Goal: Transaction & Acquisition: Register for event/course

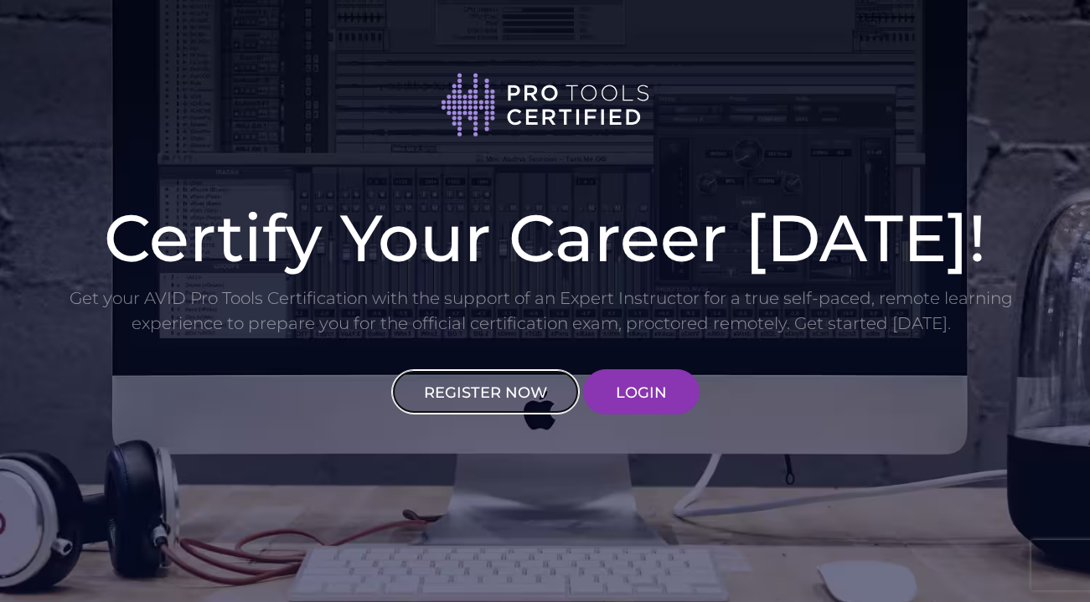
click at [533, 400] on link "REGISTER NOW" at bounding box center [485, 391] width 188 height 45
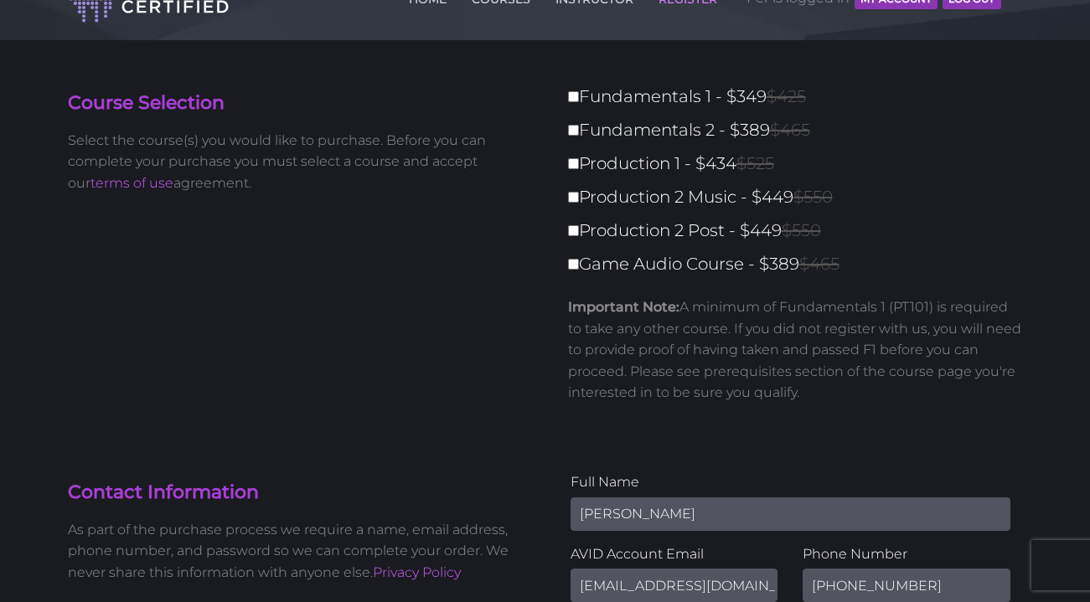
scroll to position [54, 0]
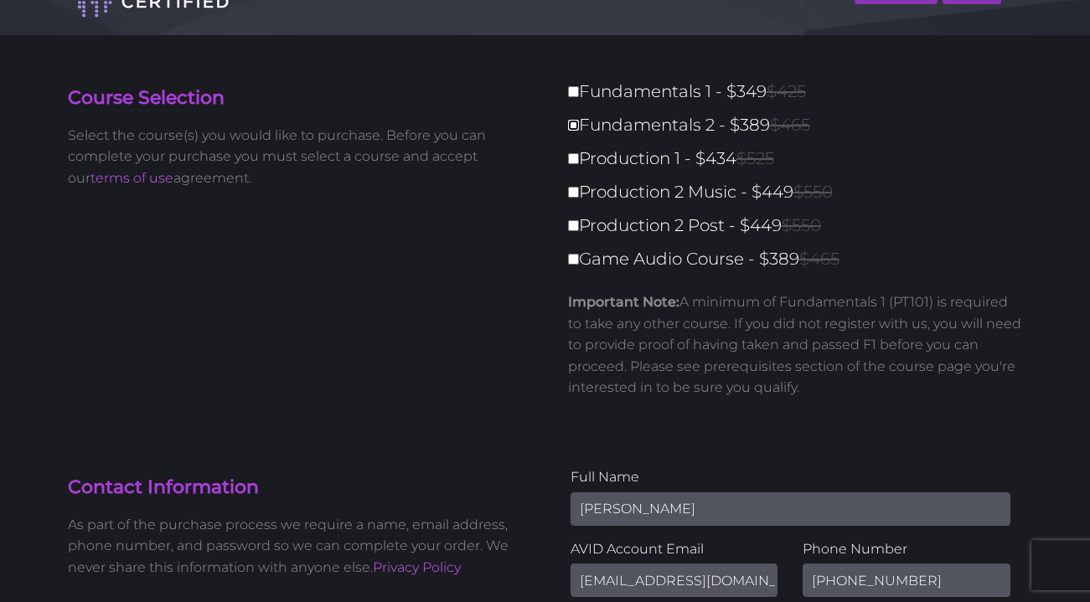
click at [572, 125] on input "Fundamentals 2 - $389 $465" at bounding box center [573, 125] width 11 height 11
checkbox input "true"
type input "389"
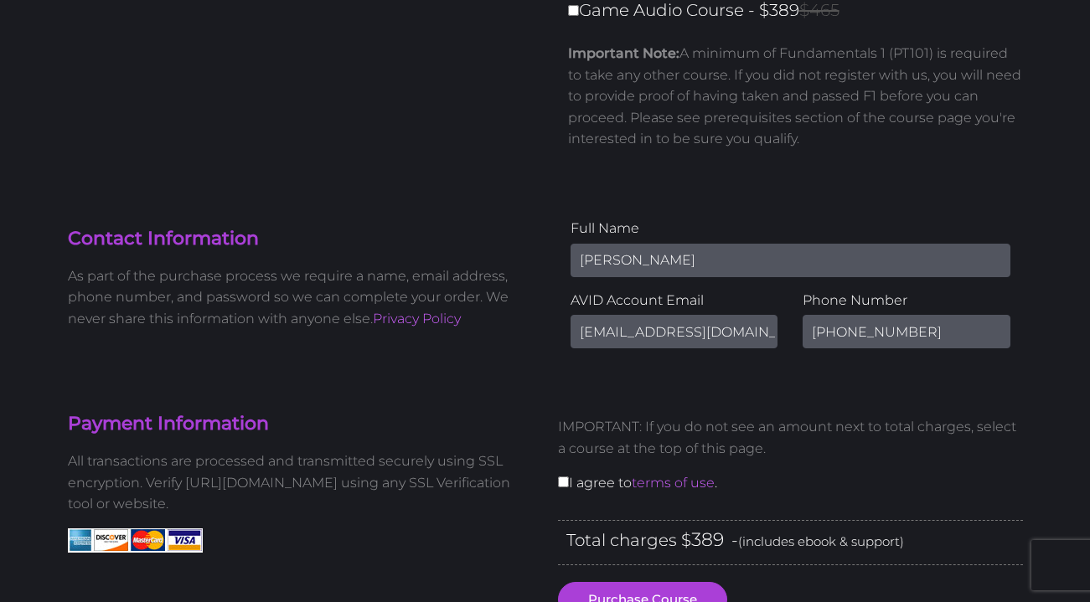
scroll to position [311, 0]
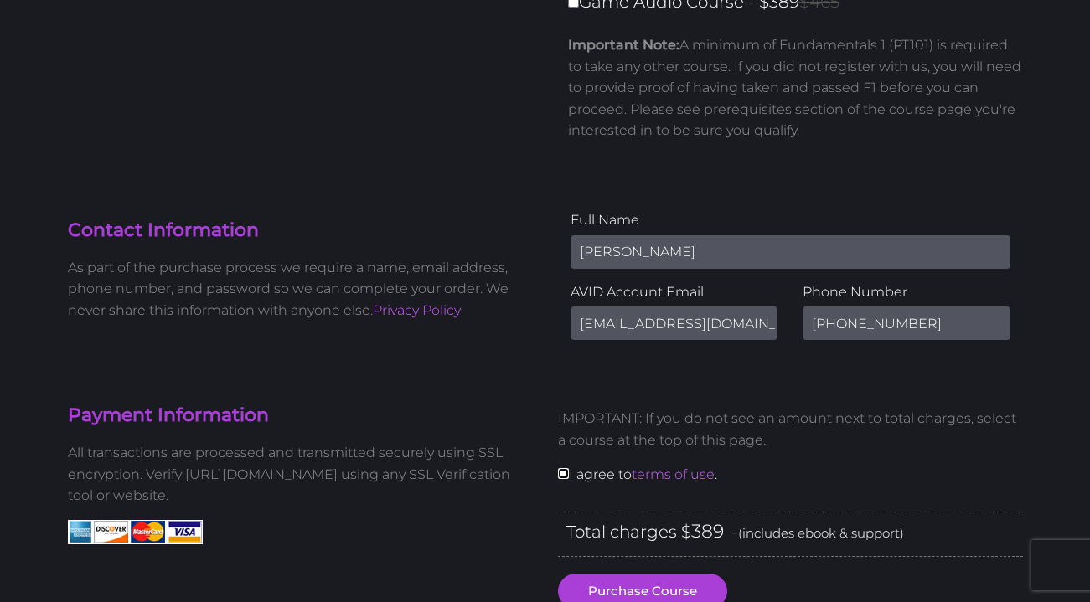
click at [560, 478] on input "checkbox" at bounding box center [563, 473] width 11 height 11
checkbox input "true"
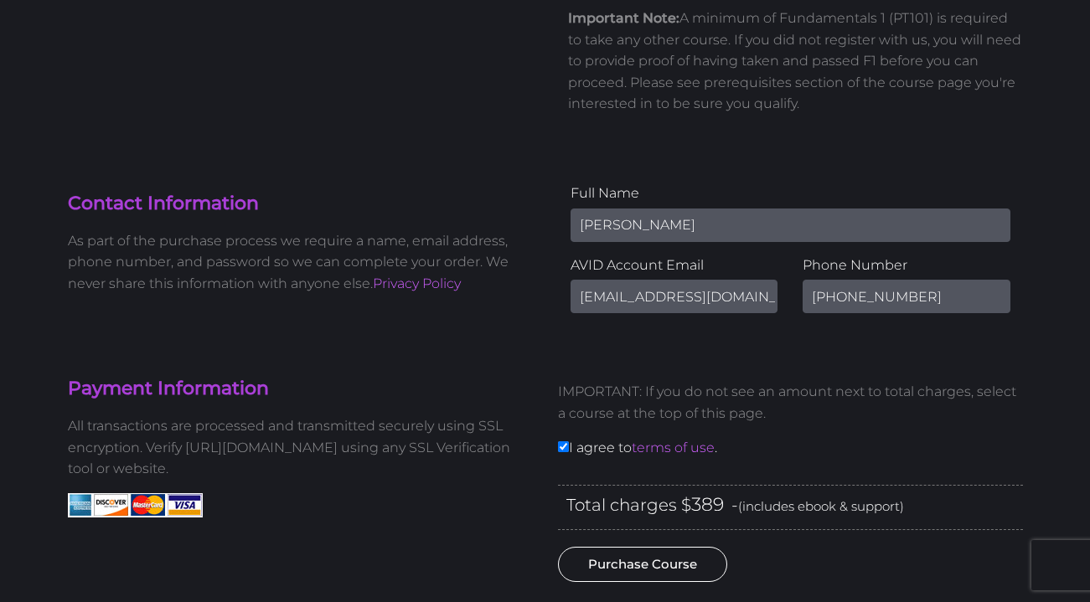
click at [661, 573] on button "Purchase Course" at bounding box center [642, 564] width 169 height 35
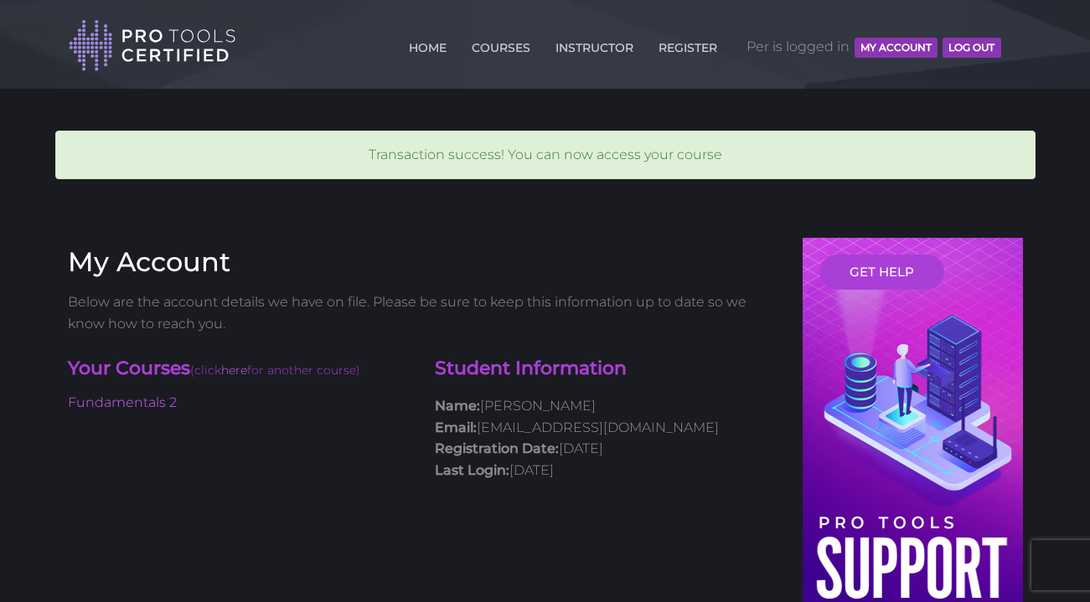
click at [885, 48] on button "MY ACCOUNT" at bounding box center [895, 48] width 83 height 20
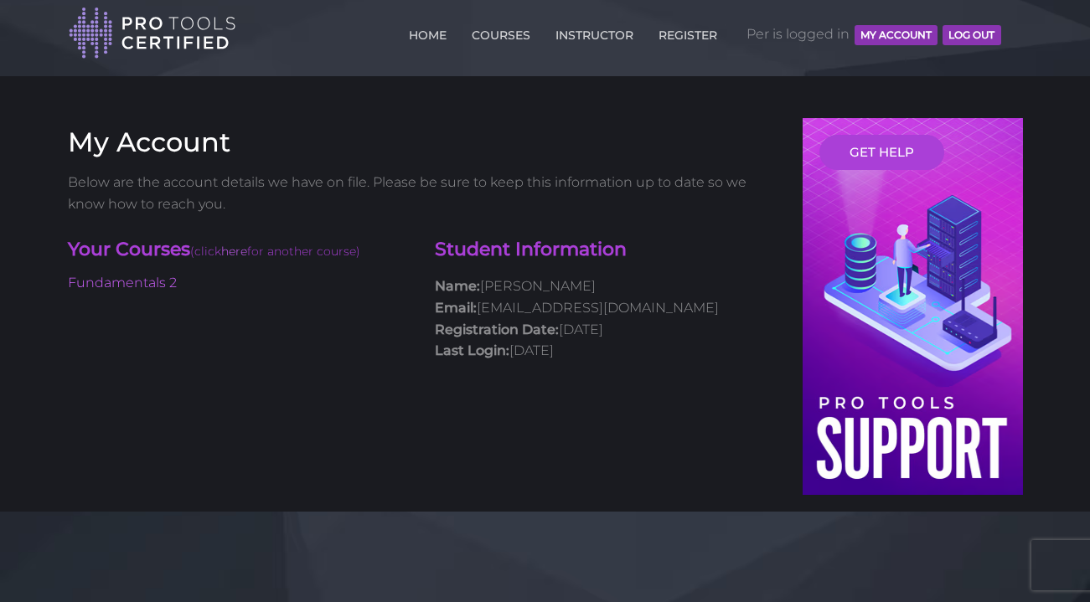
scroll to position [17, 0]
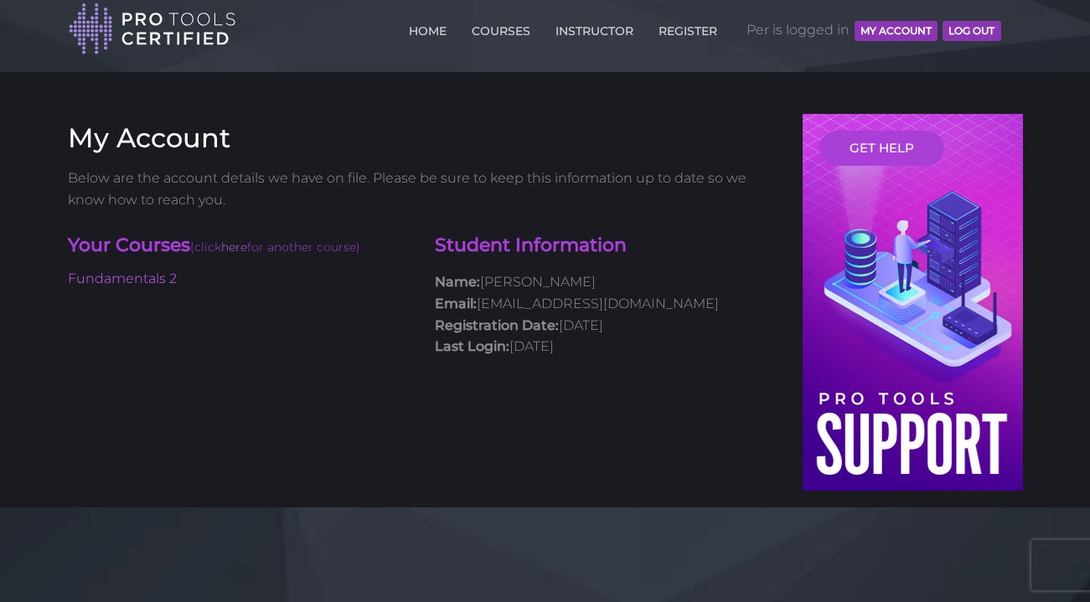
click at [879, 31] on button "MY ACCOUNT" at bounding box center [895, 31] width 83 height 20
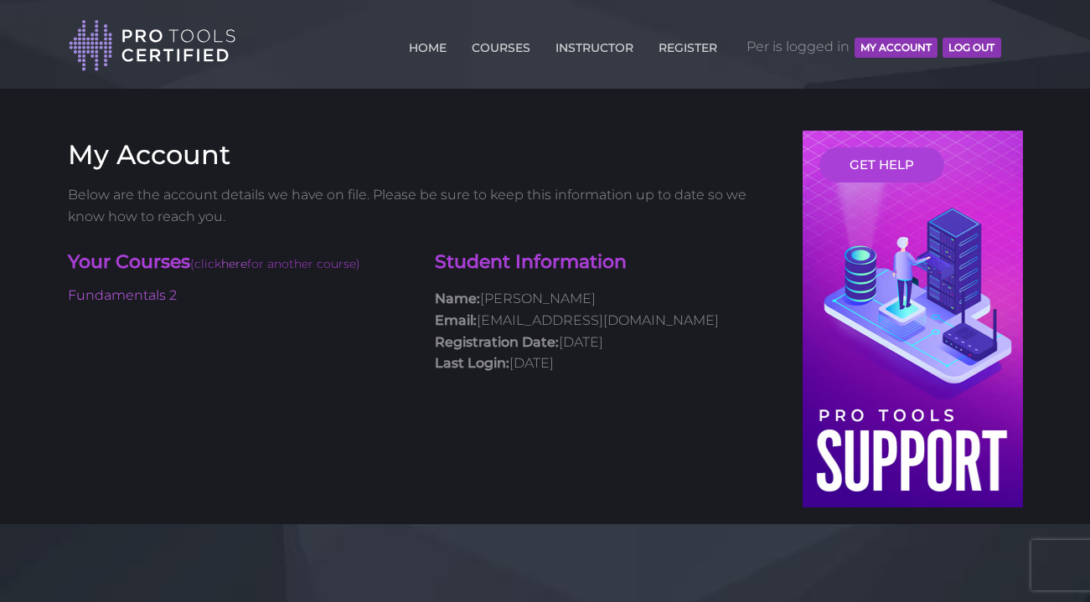
click at [888, 51] on button "MY ACCOUNT" at bounding box center [895, 48] width 83 height 20
click at [486, 49] on link "COURSES" at bounding box center [500, 44] width 67 height 27
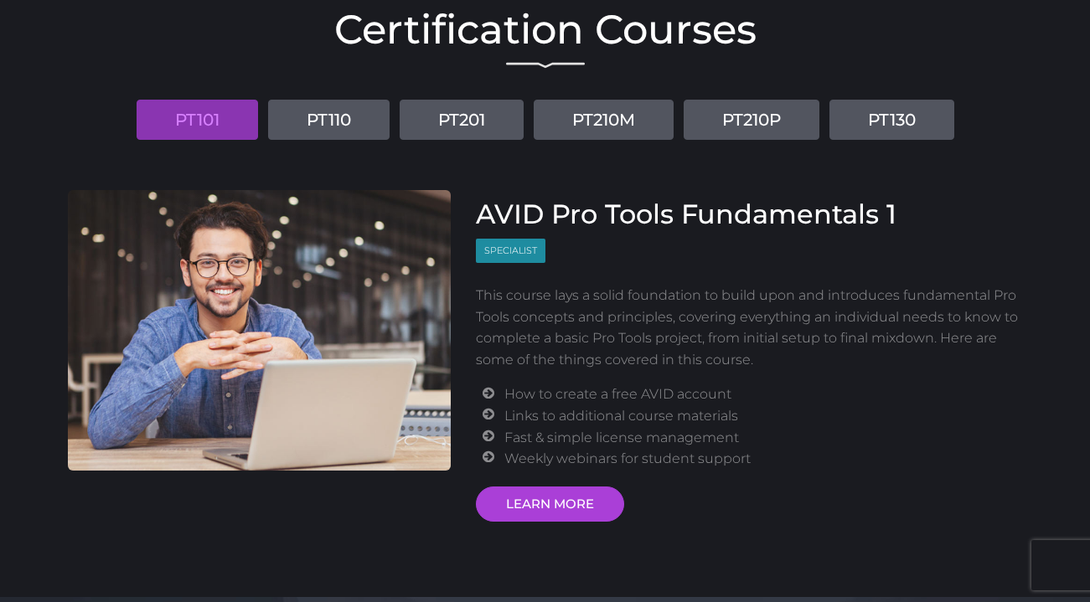
scroll to position [149, 0]
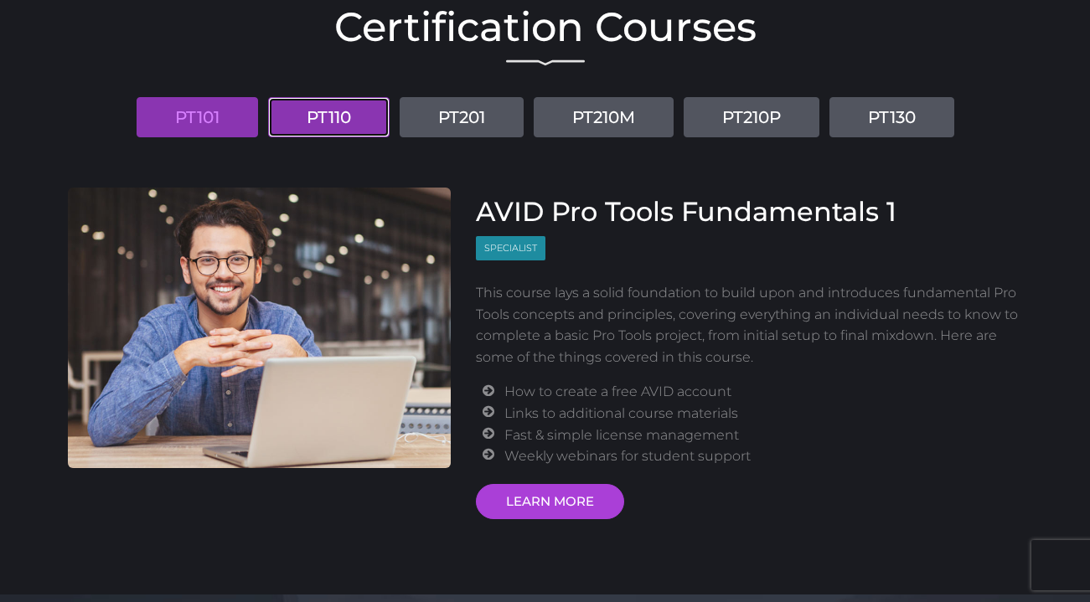
click at [356, 131] on link "PT110" at bounding box center [328, 117] width 121 height 40
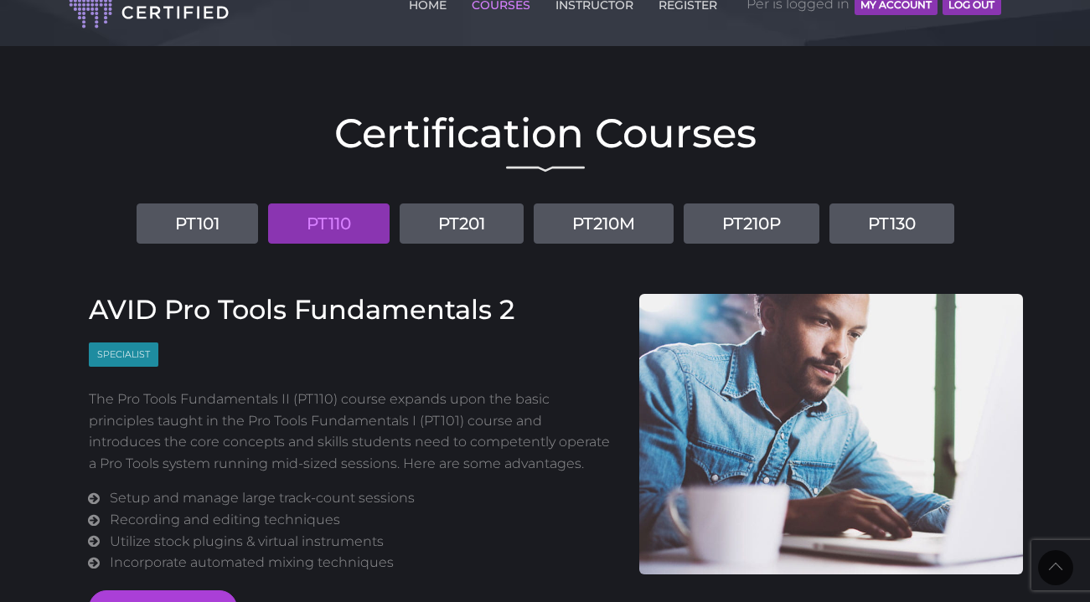
scroll to position [0, 0]
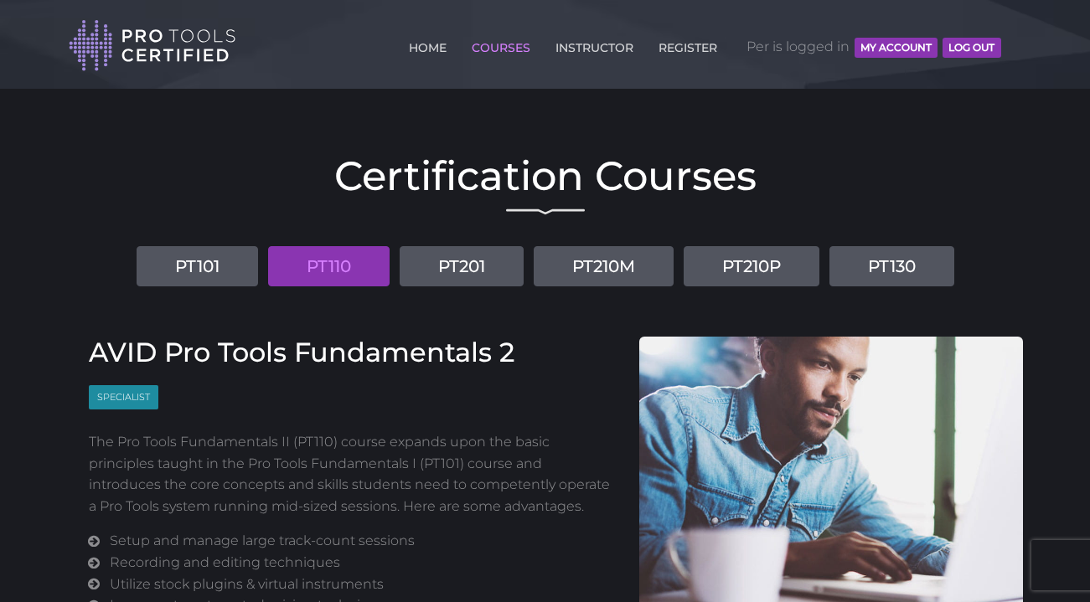
click at [901, 53] on button "MY ACCOUNT" at bounding box center [895, 48] width 83 height 20
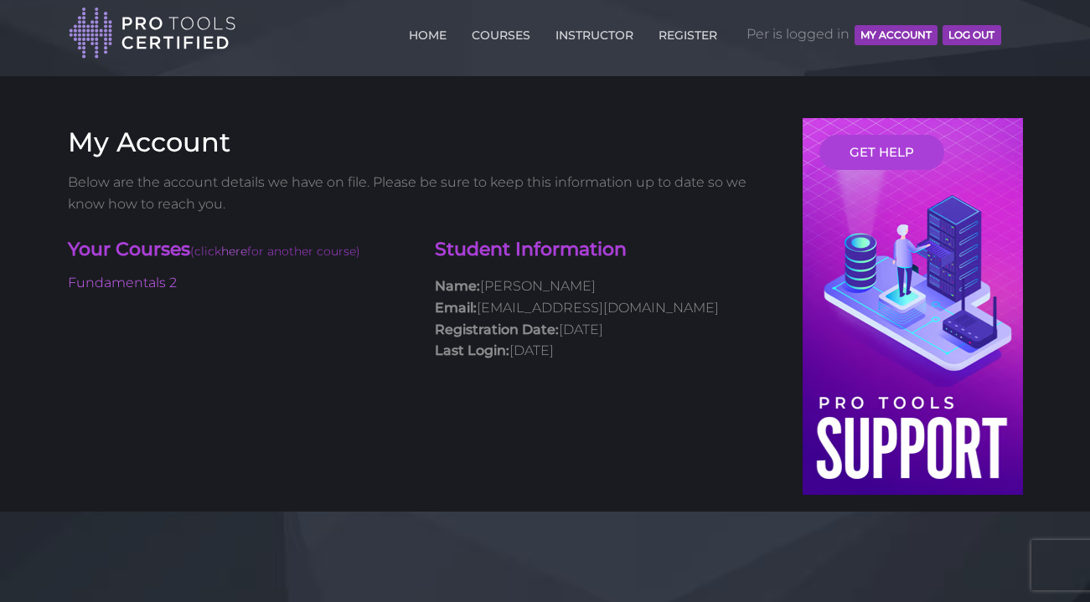
scroll to position [18, 0]
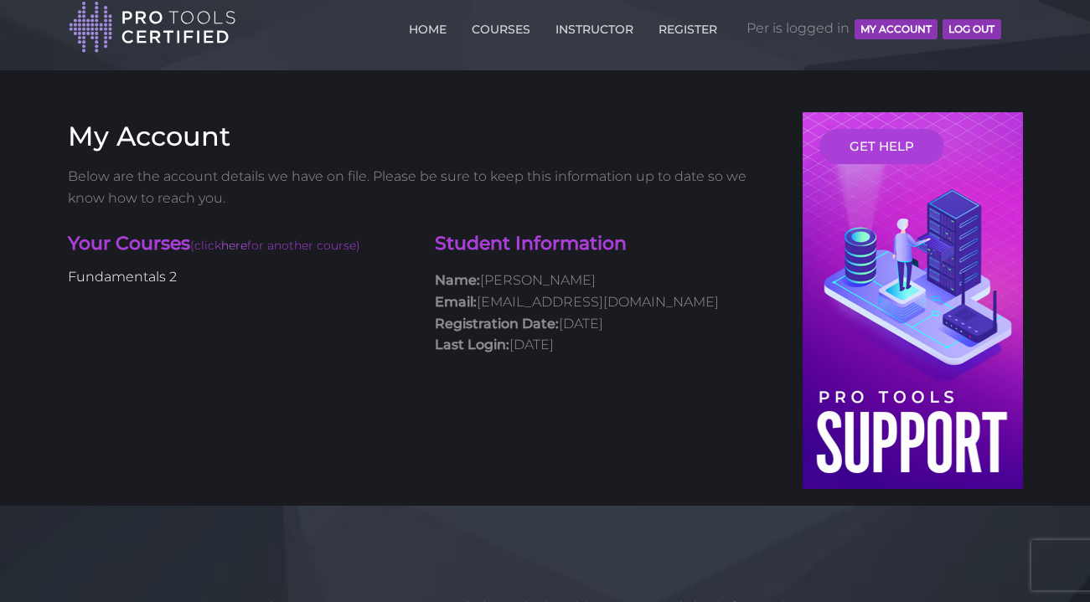
click at [167, 278] on link "Fundamentals 2" at bounding box center [122, 277] width 109 height 16
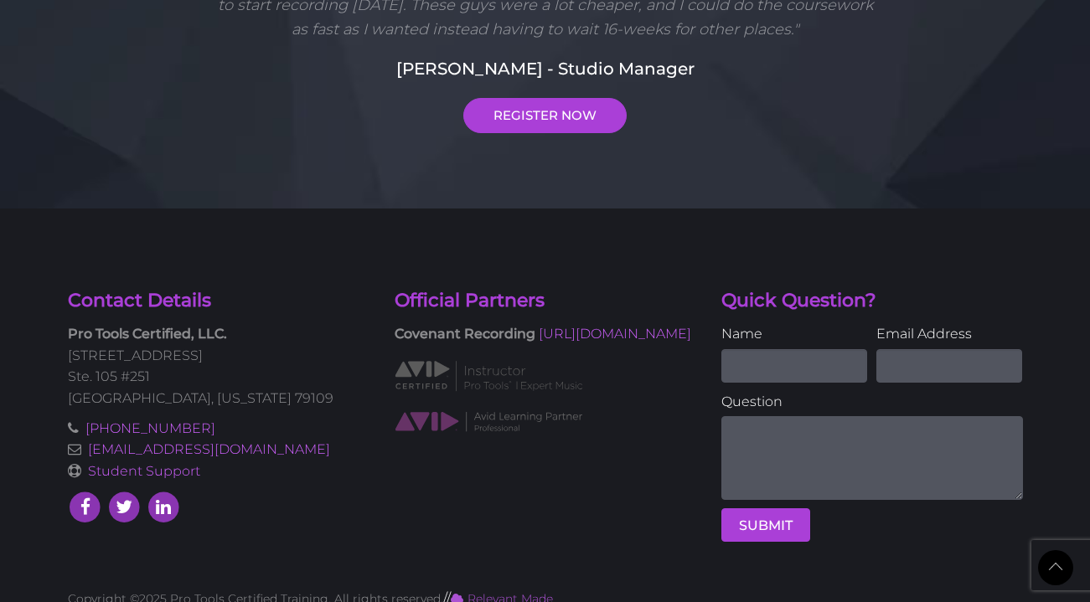
scroll to position [3299, 0]
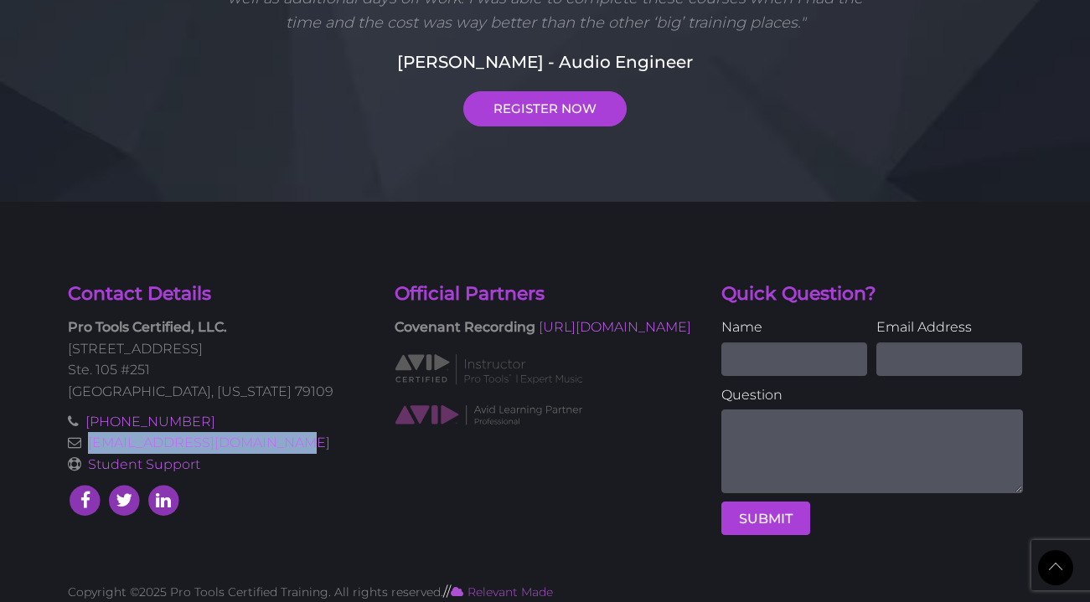
drag, startPoint x: 275, startPoint y: 451, endPoint x: 86, endPoint y: 446, distance: 188.5
click at [86, 446] on p "+1 (800) 291-5003 info@protoolscertified.com Student Support" at bounding box center [218, 443] width 301 height 64
copy link "[EMAIL_ADDRESS][DOMAIN_NAME]"
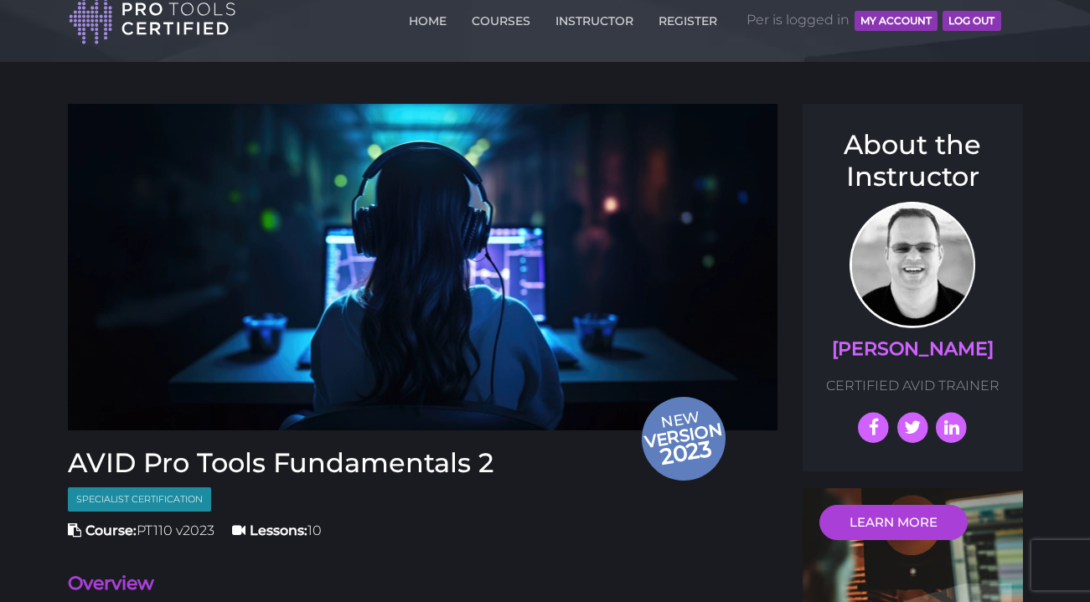
scroll to position [0, 0]
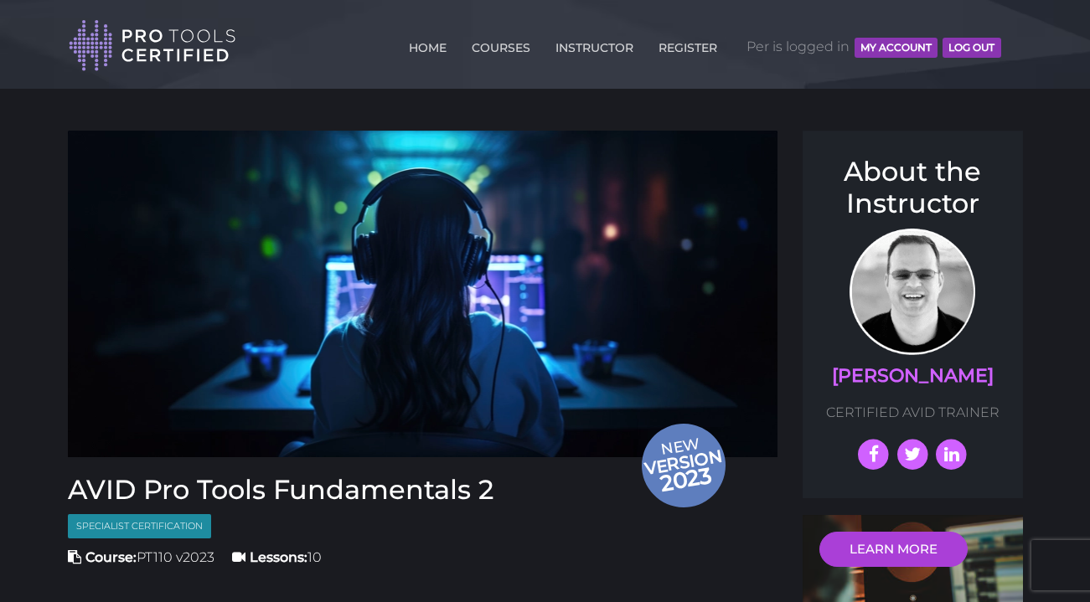
click at [898, 44] on button "MY ACCOUNT" at bounding box center [895, 48] width 83 height 20
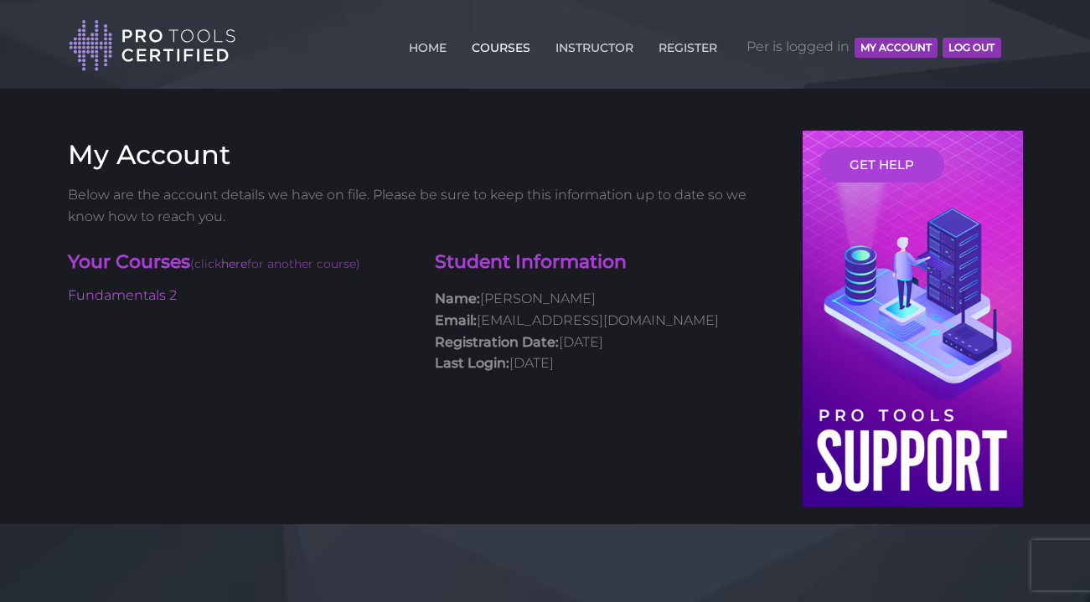
click at [505, 49] on link "COURSES" at bounding box center [500, 44] width 67 height 27
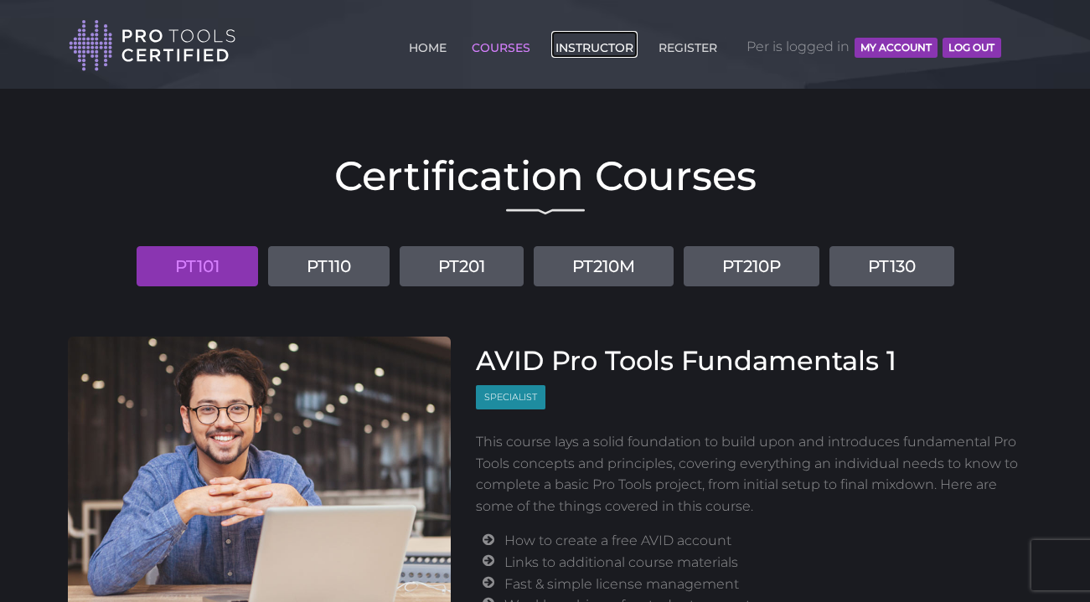
click at [611, 44] on link "INSTRUCTOR" at bounding box center [594, 44] width 86 height 27
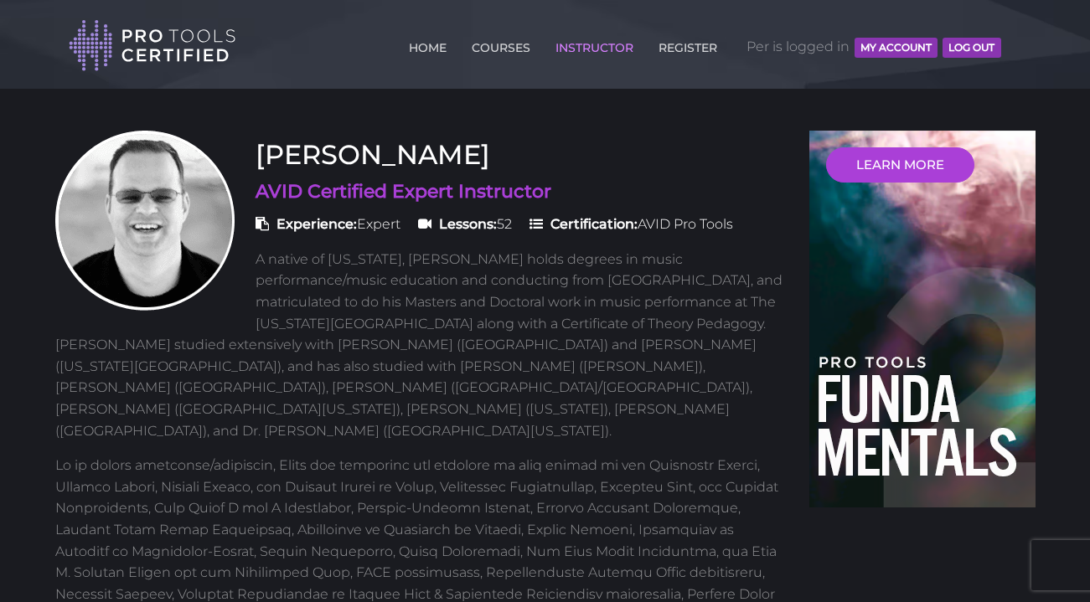
click at [889, 43] on button "MY ACCOUNT" at bounding box center [895, 48] width 83 height 20
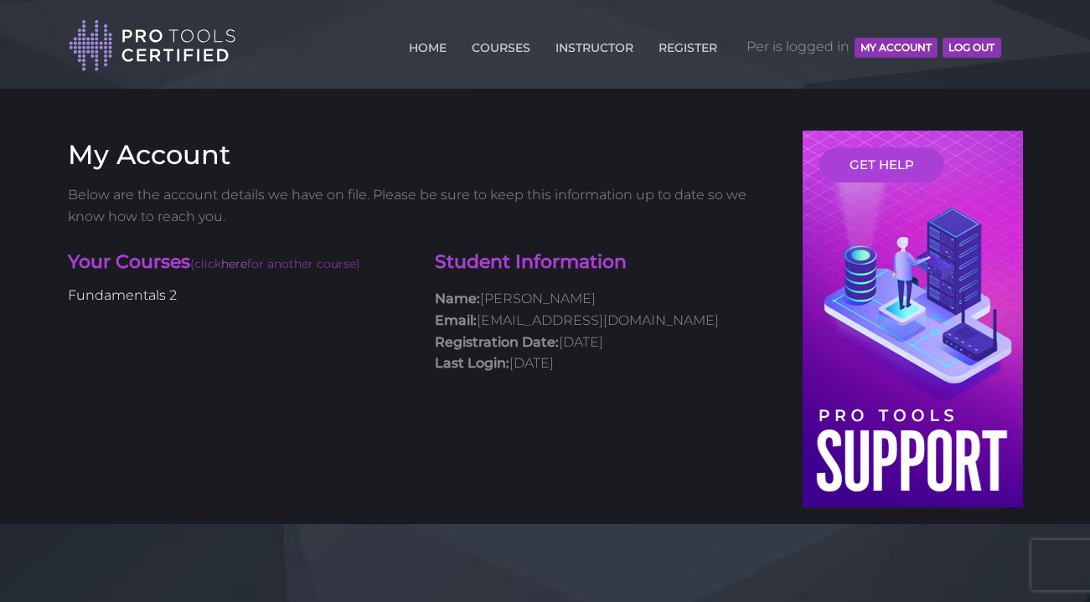
click at [152, 295] on link "Fundamentals 2" at bounding box center [122, 295] width 109 height 16
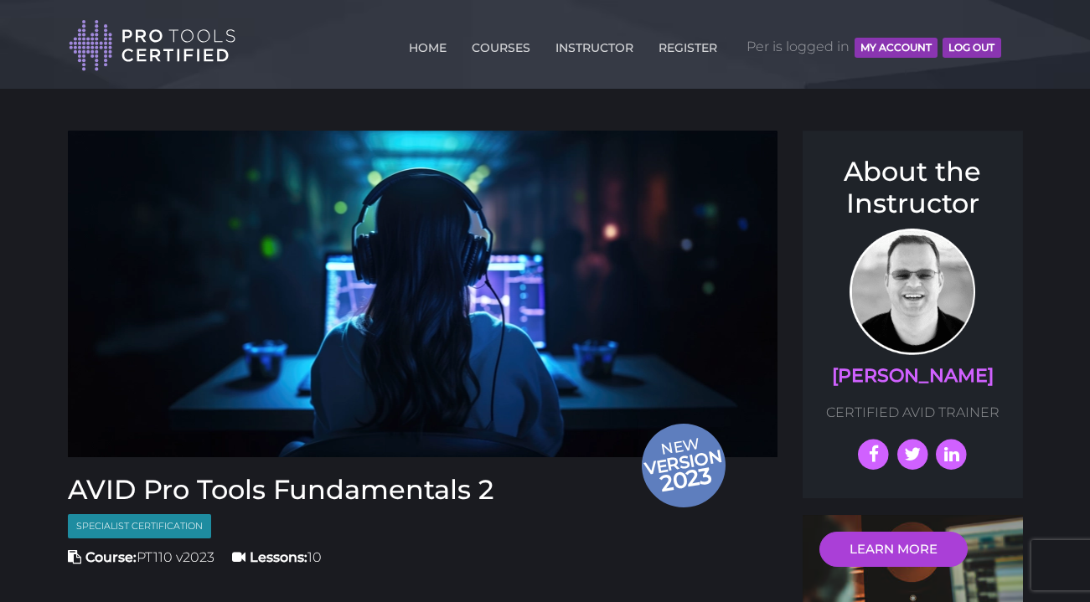
click at [874, 49] on button "MY ACCOUNT" at bounding box center [895, 48] width 83 height 20
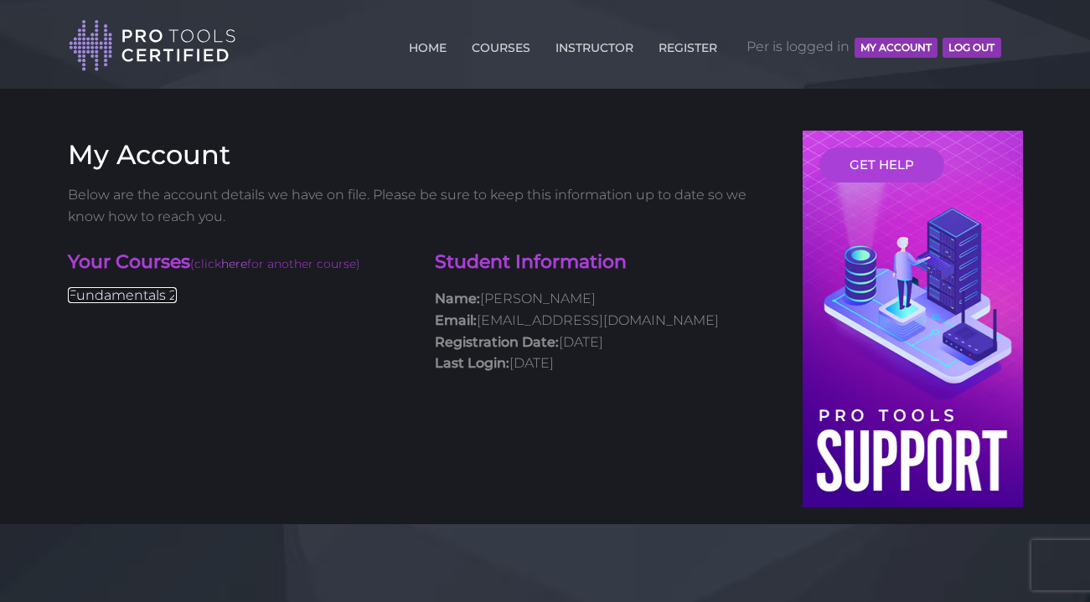
click at [162, 297] on link "Fundamentals 2" at bounding box center [122, 295] width 109 height 16
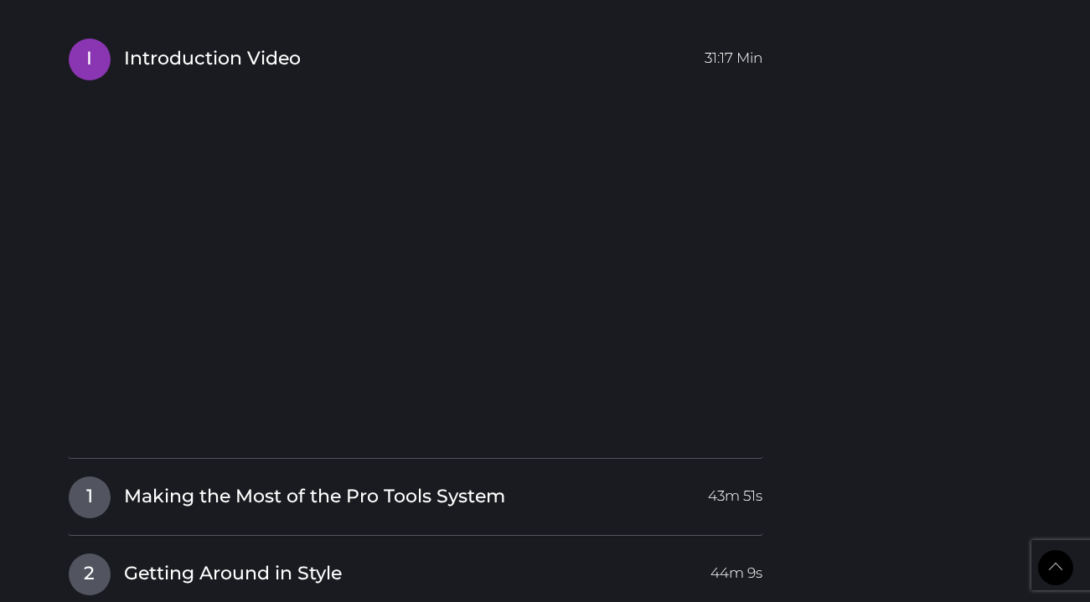
scroll to position [1924, 0]
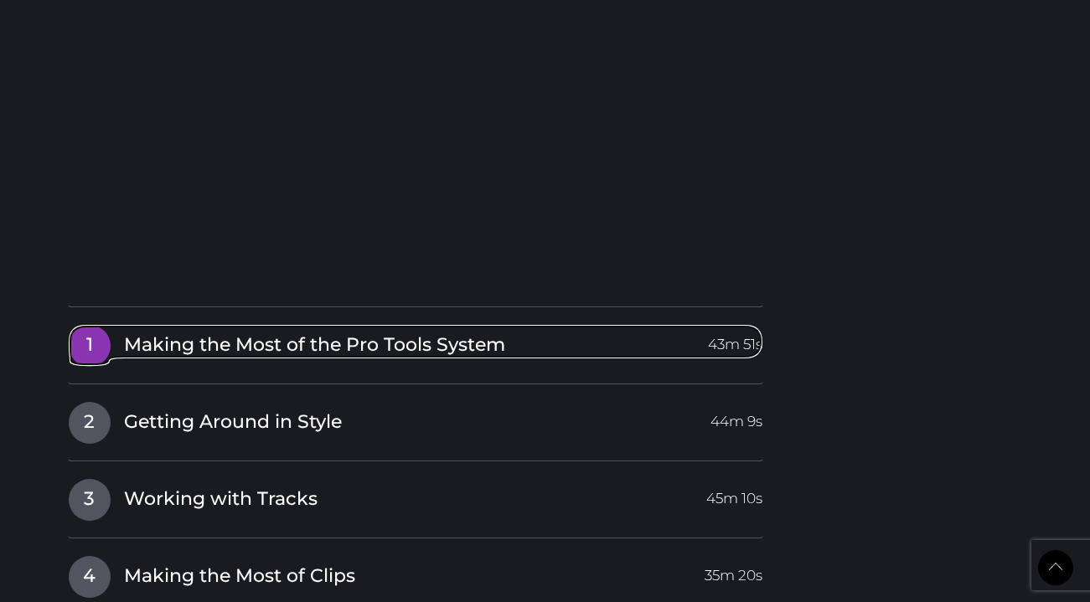
click at [422, 353] on span "Making the Most of the Pro Tools System" at bounding box center [314, 345] width 381 height 26
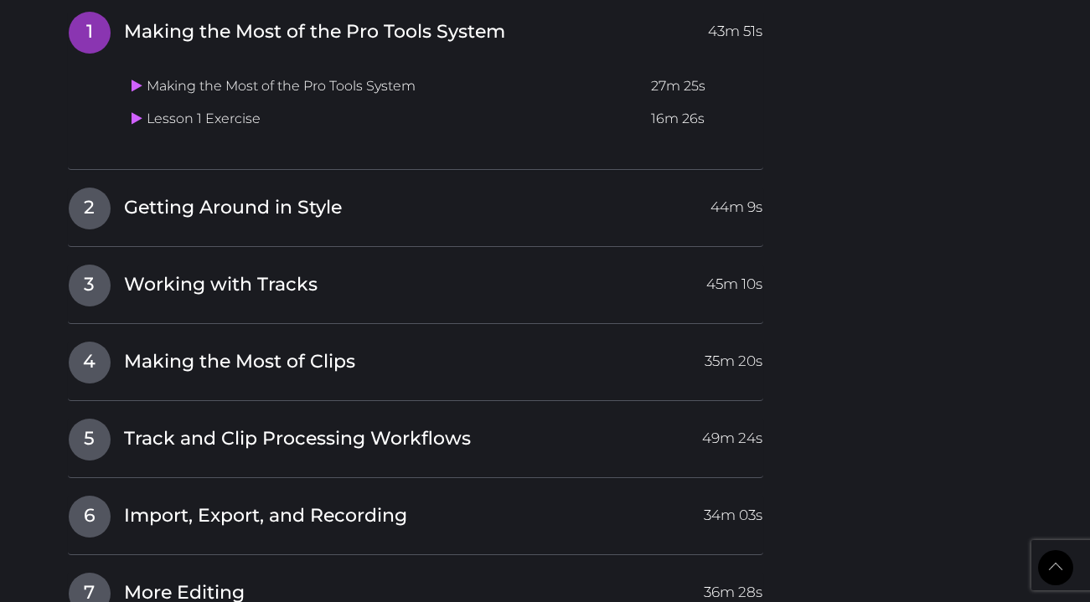
scroll to position [1875, 0]
click at [136, 122] on icon at bounding box center [136, 118] width 11 height 13
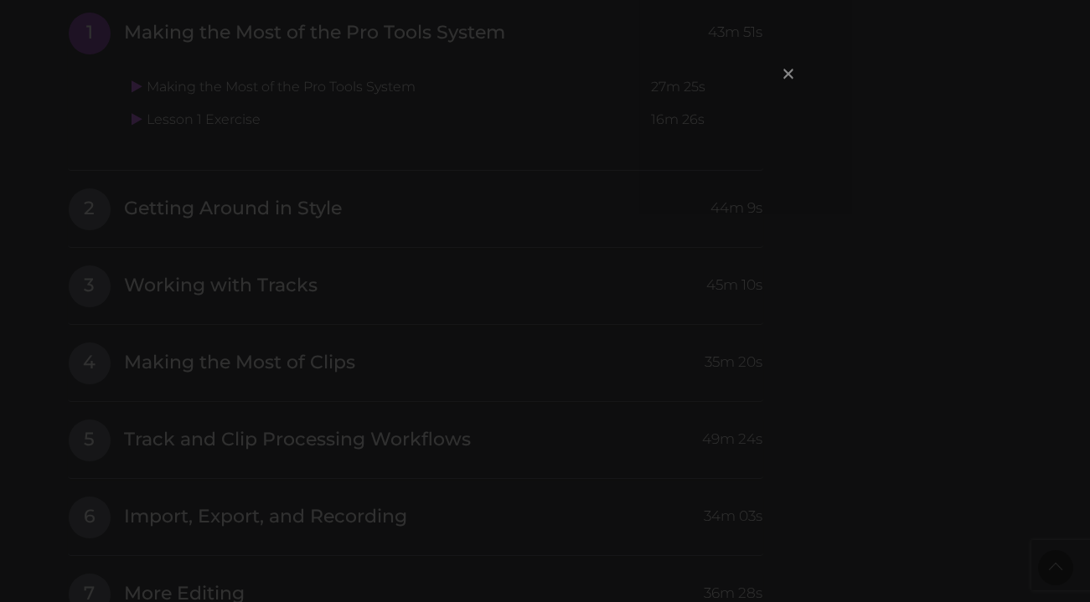
click at [792, 73] on span "×" at bounding box center [788, 73] width 17 height 36
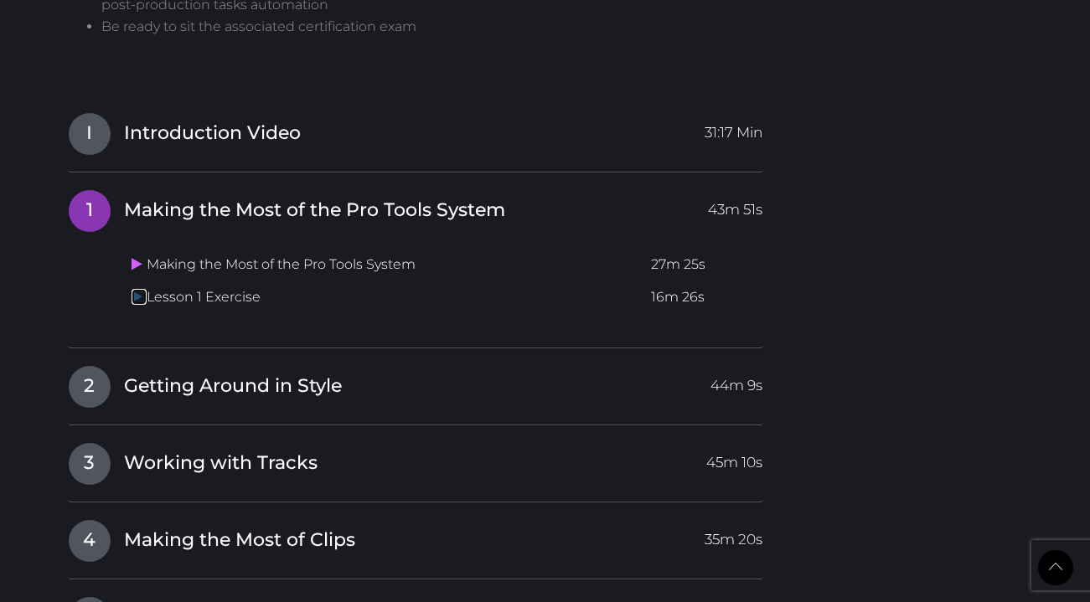
scroll to position [1693, 0]
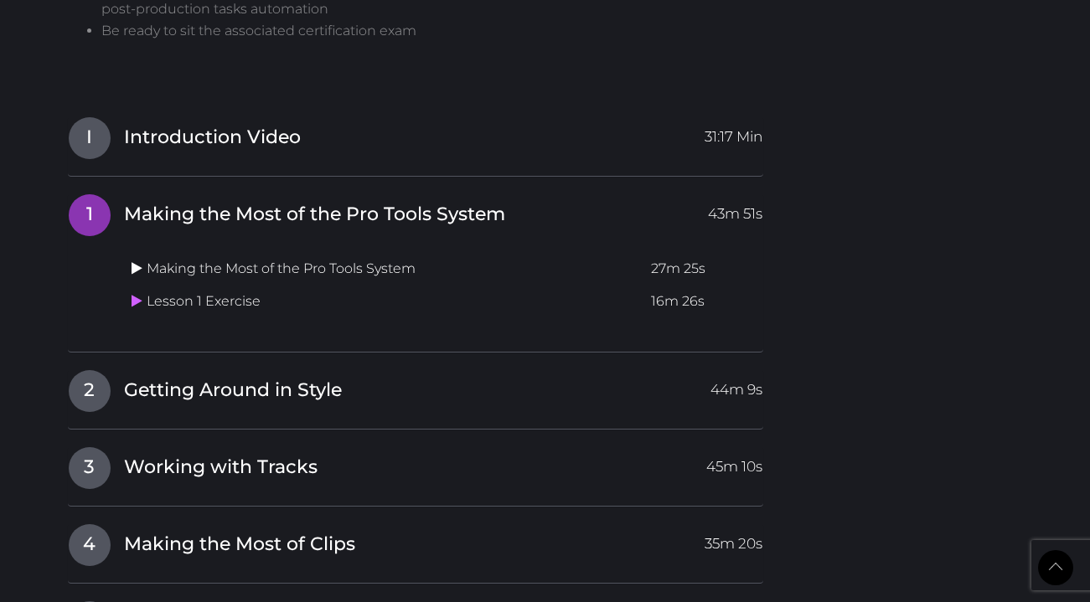
click at [139, 268] on icon at bounding box center [136, 267] width 11 height 13
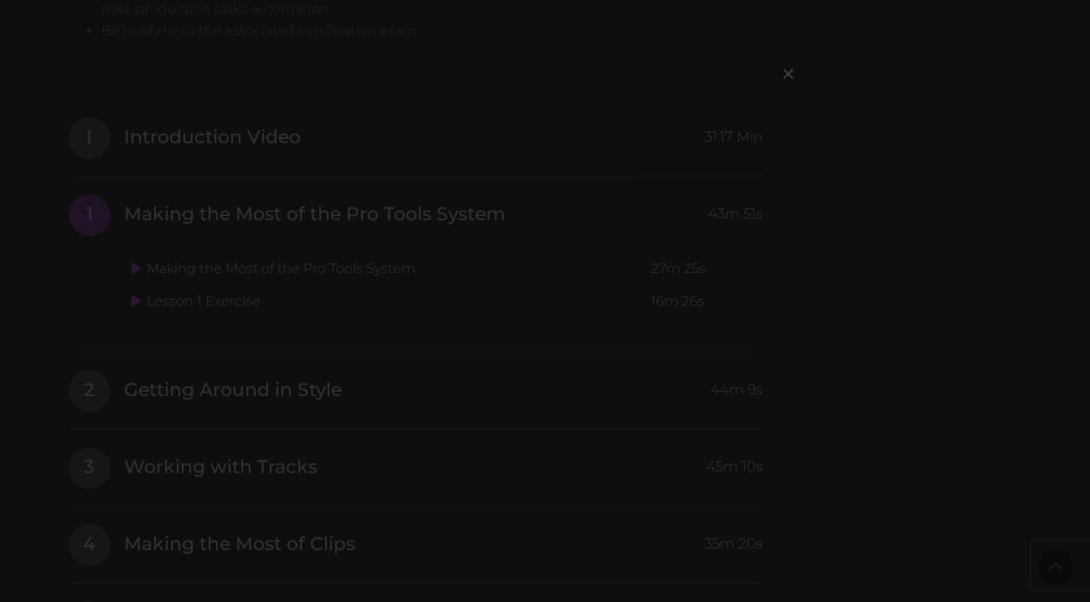
click at [131, 309] on div "×" at bounding box center [545, 301] width 1090 height 602
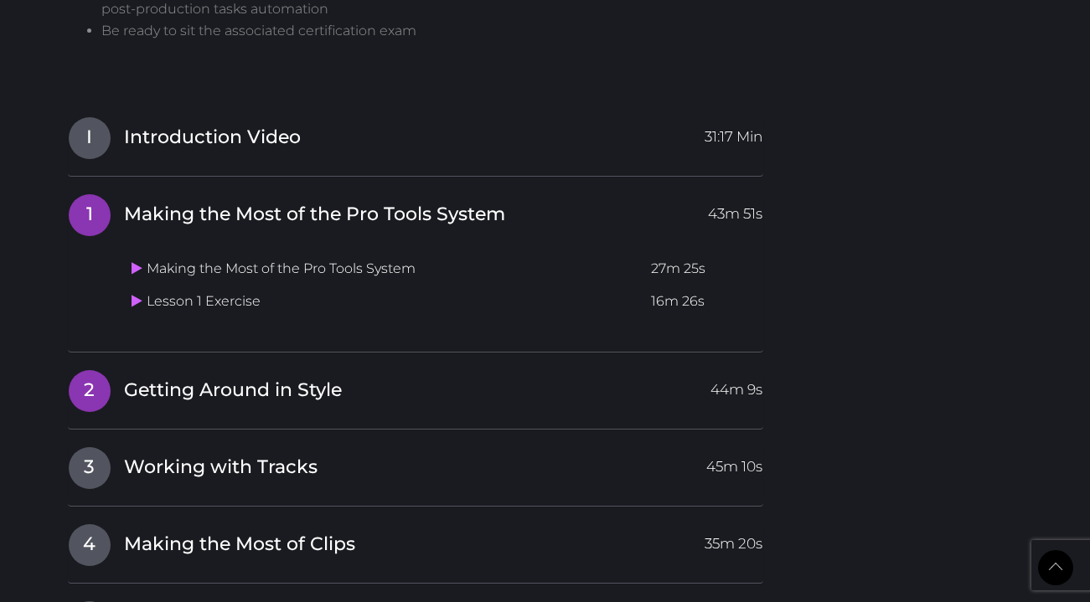
click at [279, 399] on span "Getting Around in Style" at bounding box center [233, 391] width 218 height 26
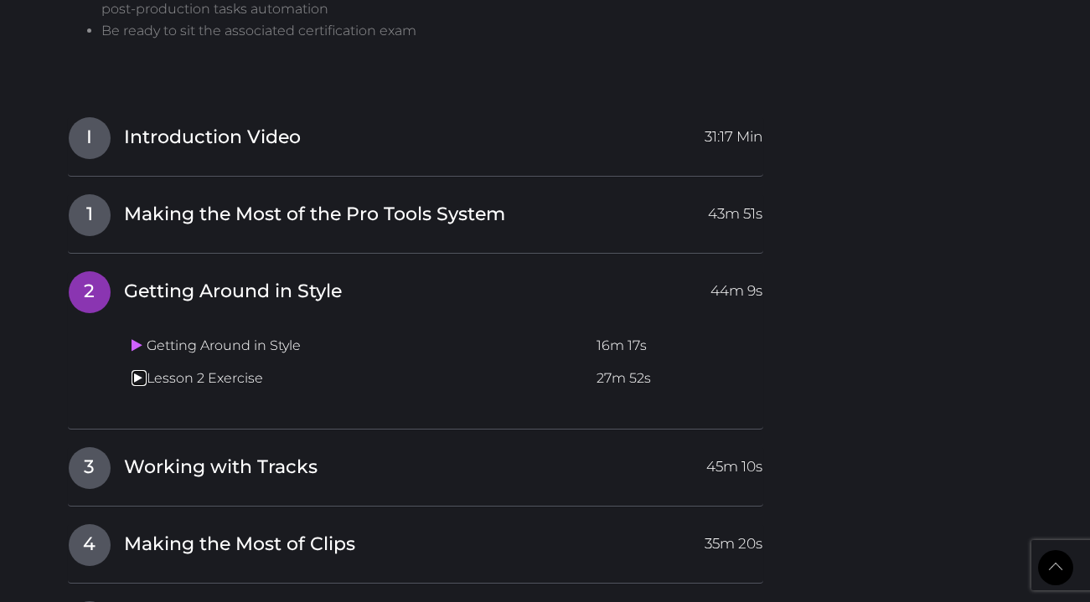
click at [132, 379] on icon at bounding box center [136, 377] width 11 height 13
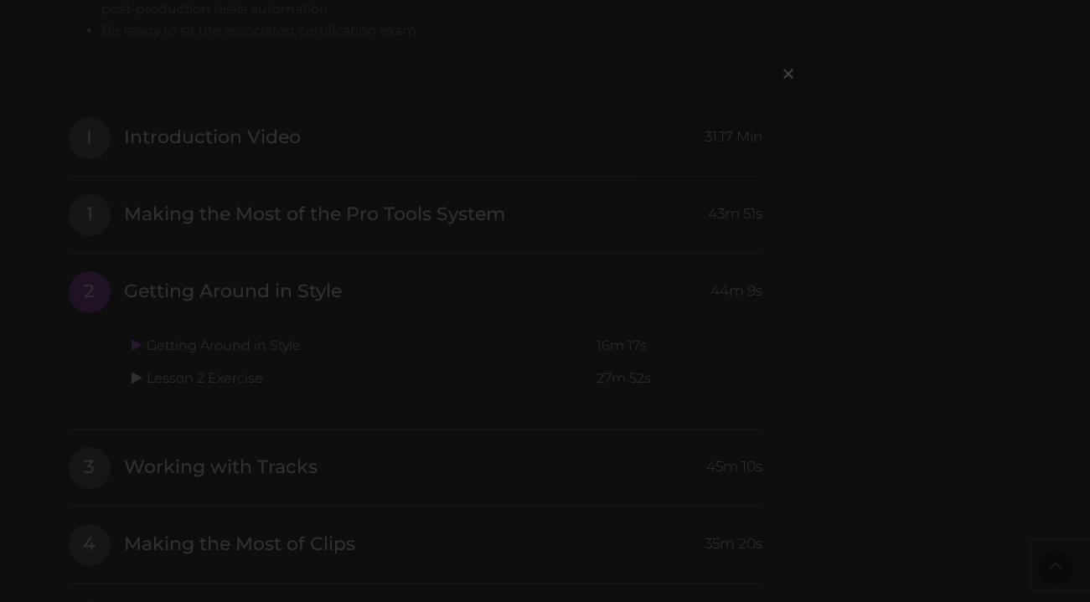
click at [132, 379] on div "×" at bounding box center [545, 301] width 1090 height 602
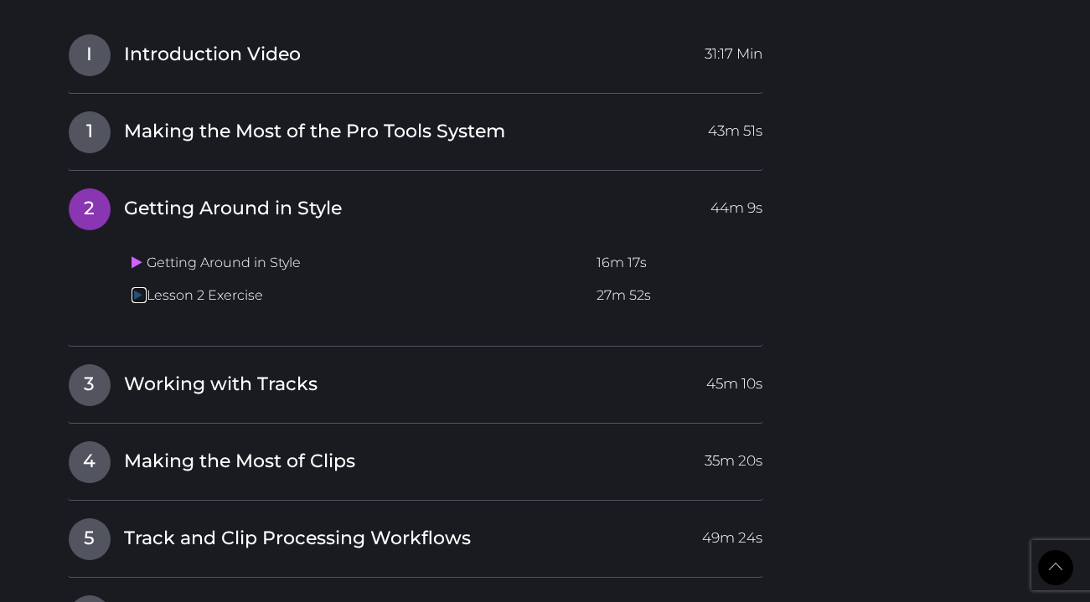
scroll to position [1779, 0]
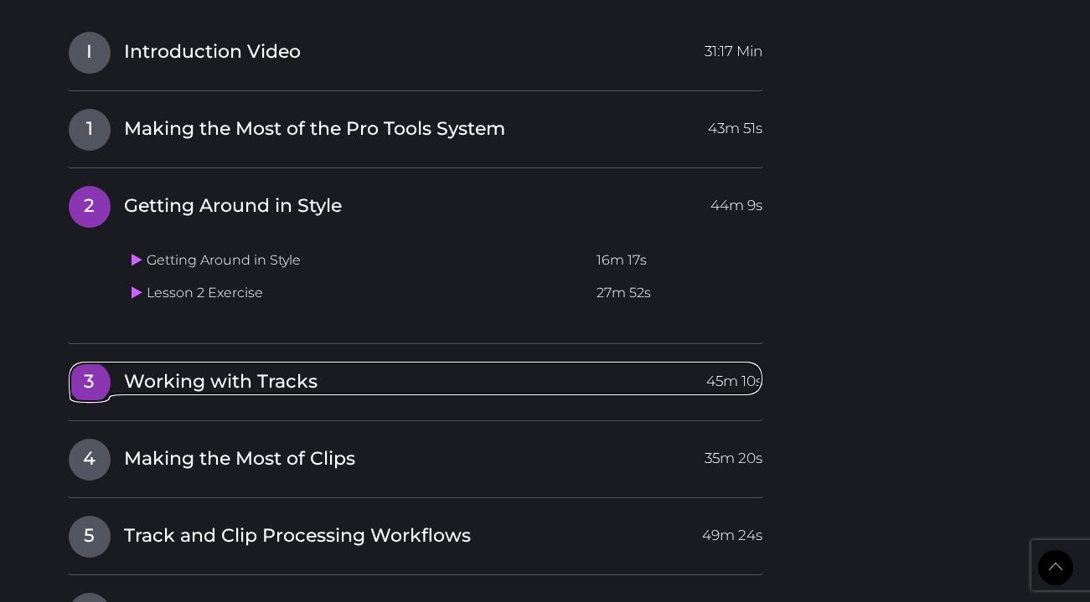
click at [220, 385] on span "Working with Tracks" at bounding box center [220, 382] width 193 height 26
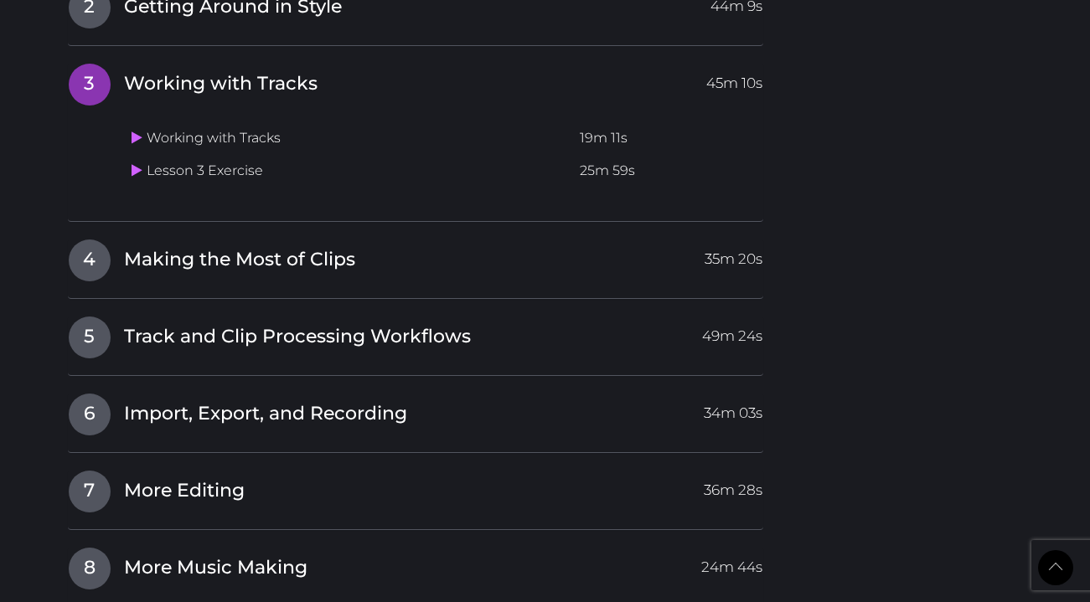
scroll to position [1982, 0]
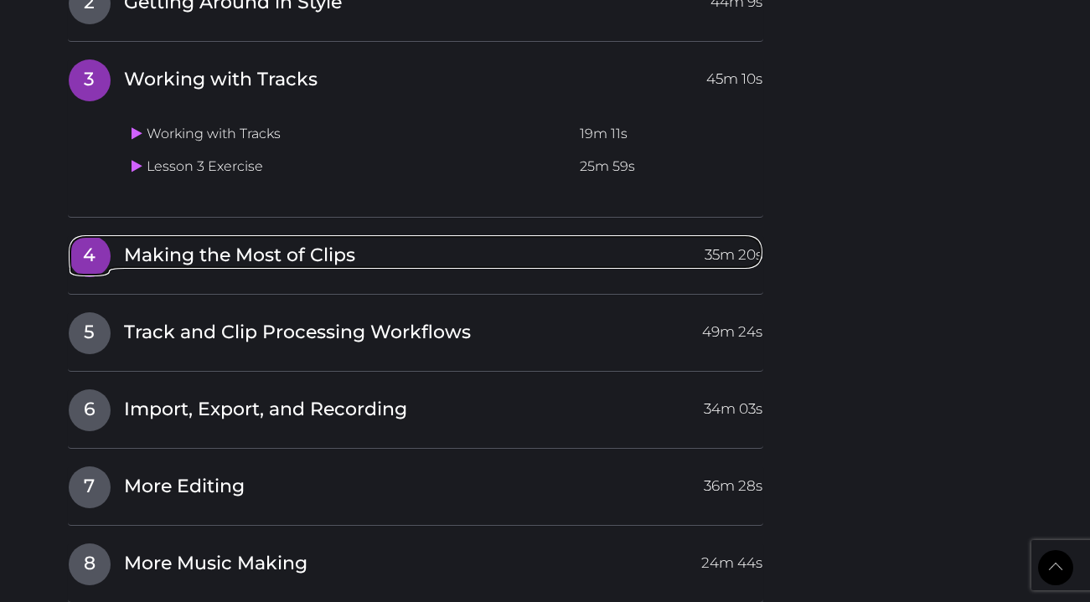
click at [250, 262] on span "Making the Most of Clips" at bounding box center [239, 256] width 231 height 26
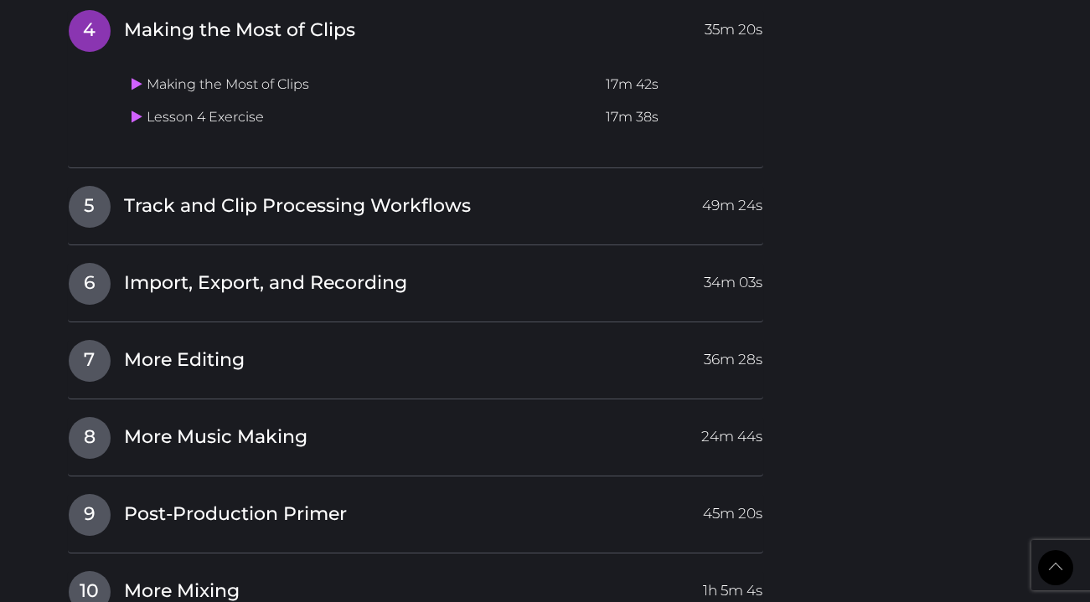
scroll to position [2112, 0]
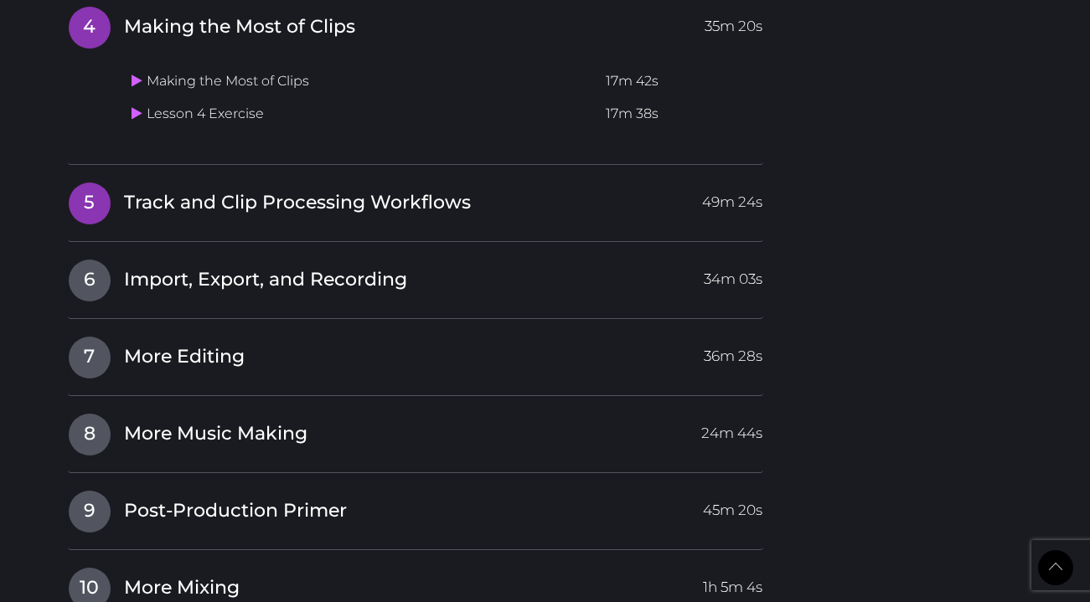
click at [285, 215] on span "Track and Clip Processing Workflows" at bounding box center [297, 203] width 347 height 26
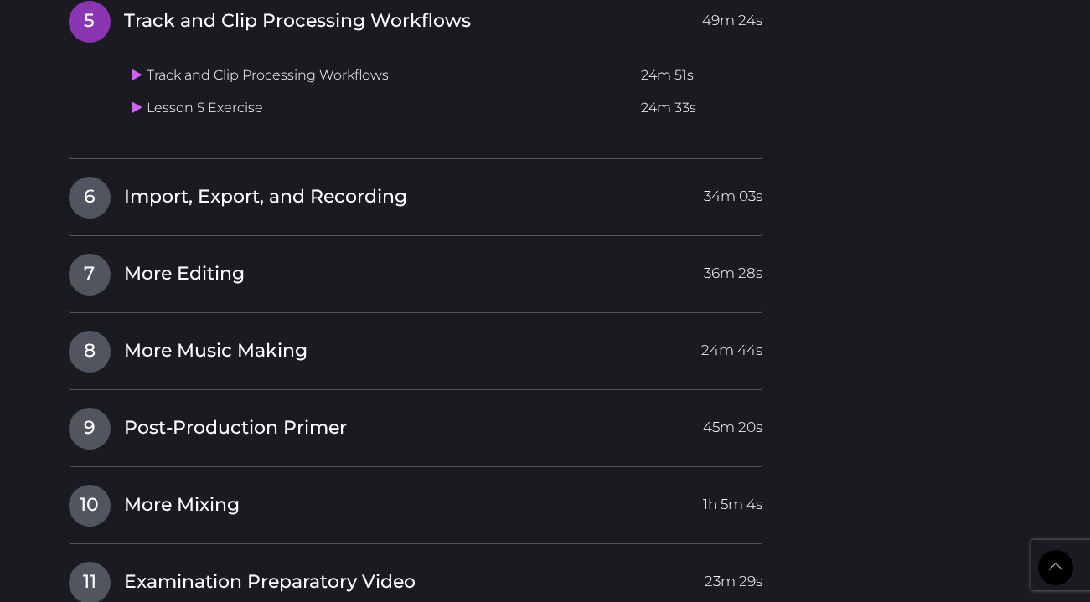
scroll to position [2230, 0]
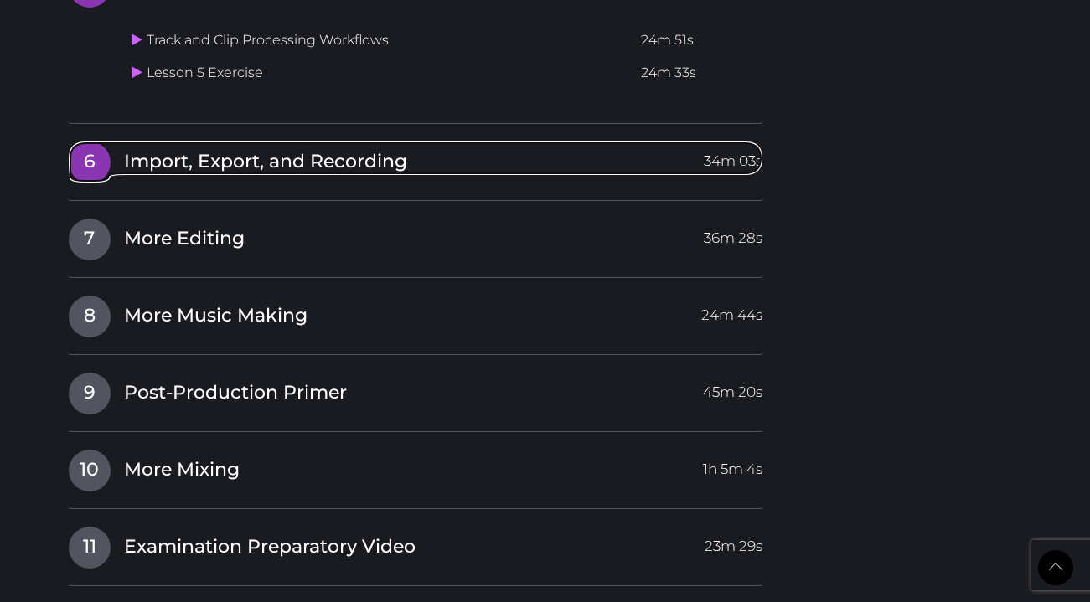
click at [322, 167] on span "Import, Export, and Recording" at bounding box center [265, 162] width 283 height 26
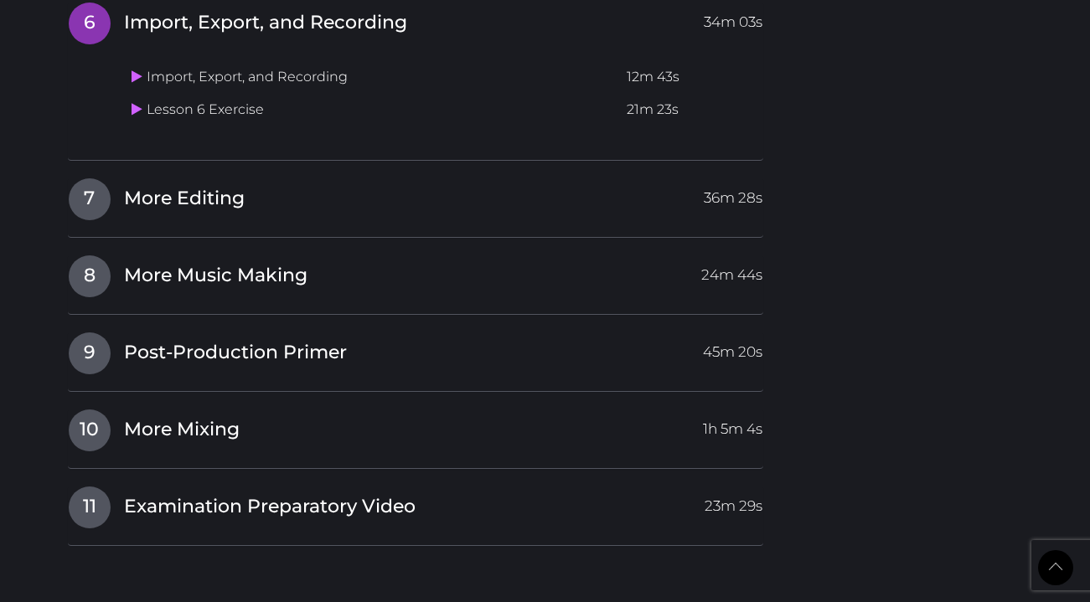
scroll to position [2320, 0]
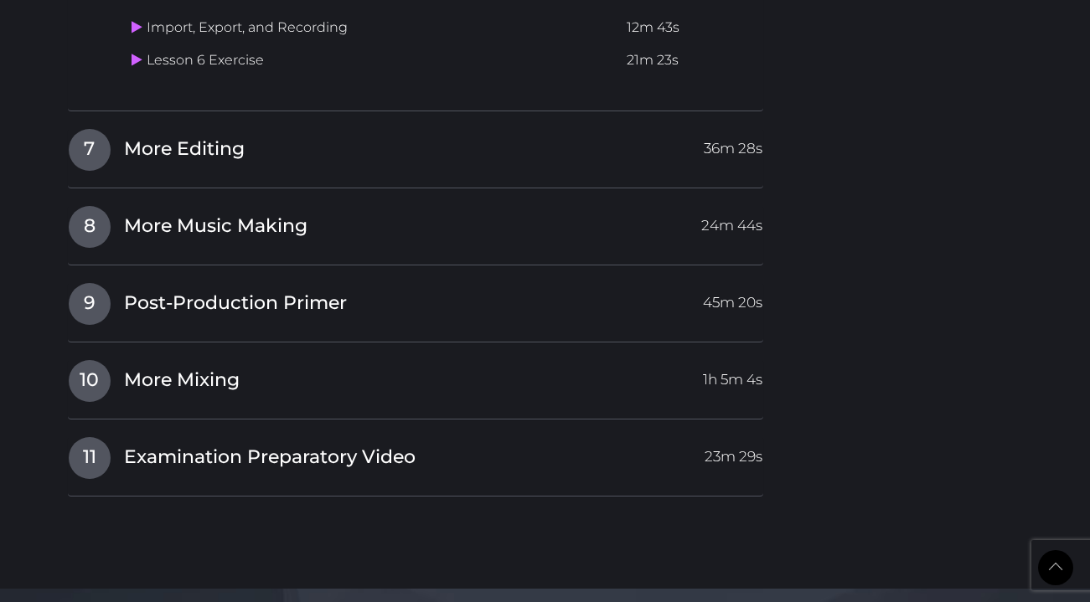
click at [199, 65] on td "Lesson 6 Exercise" at bounding box center [373, 60] width 496 height 33
click at [285, 168] on h4 "7 More Editing 36m 28s" at bounding box center [416, 149] width 696 height 43
click at [234, 164] on h4 "7 More Editing 36m 28s" at bounding box center [416, 149] width 696 height 43
click at [198, 152] on span "More Editing" at bounding box center [184, 150] width 121 height 26
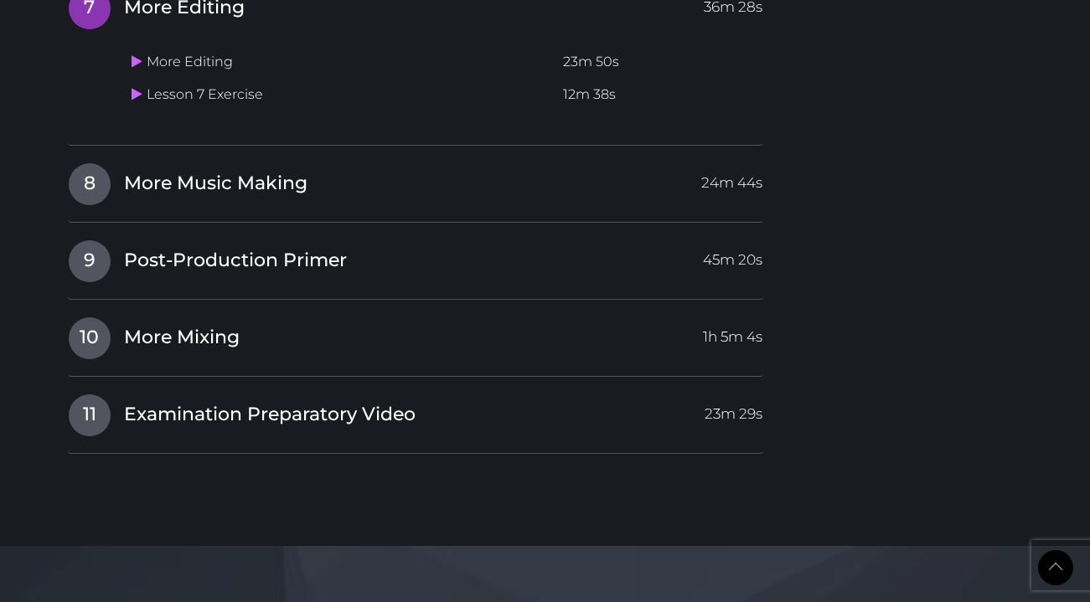
scroll to position [2391, 0]
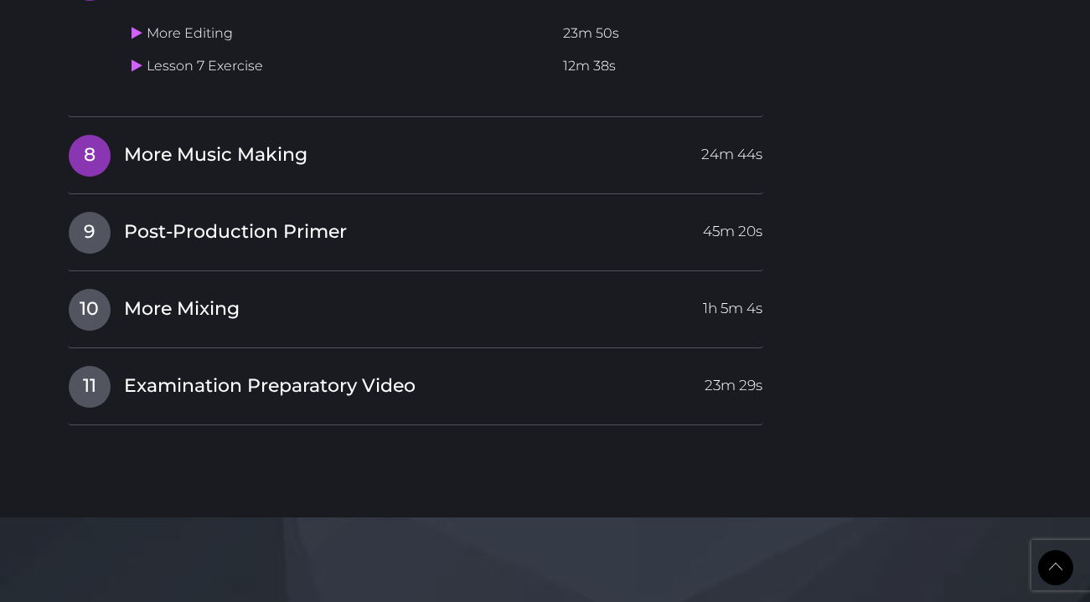
click at [224, 145] on span "More Music Making" at bounding box center [215, 155] width 183 height 26
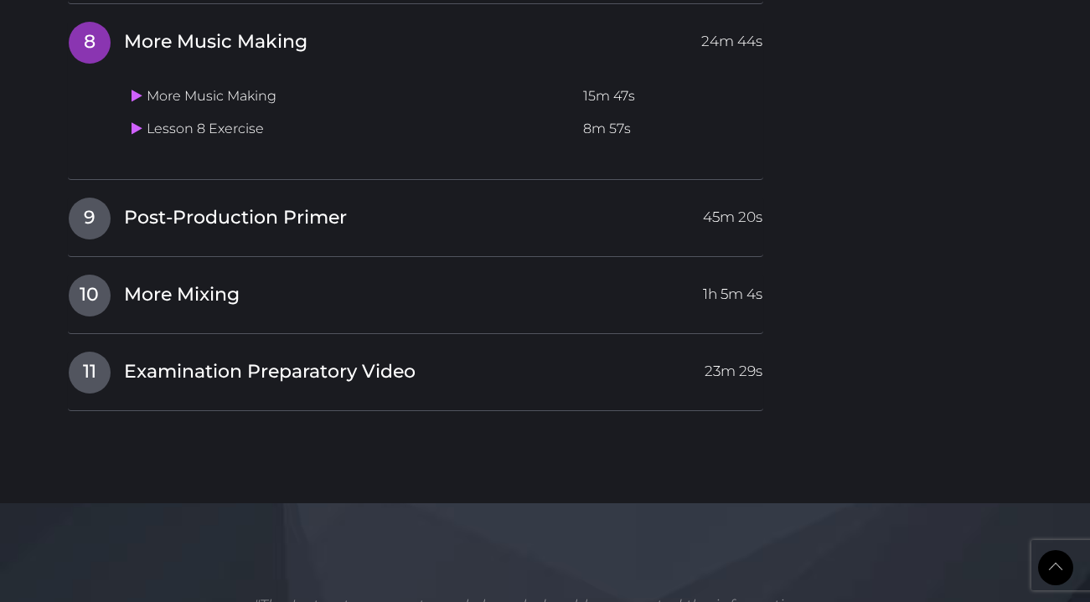
scroll to position [2418, 0]
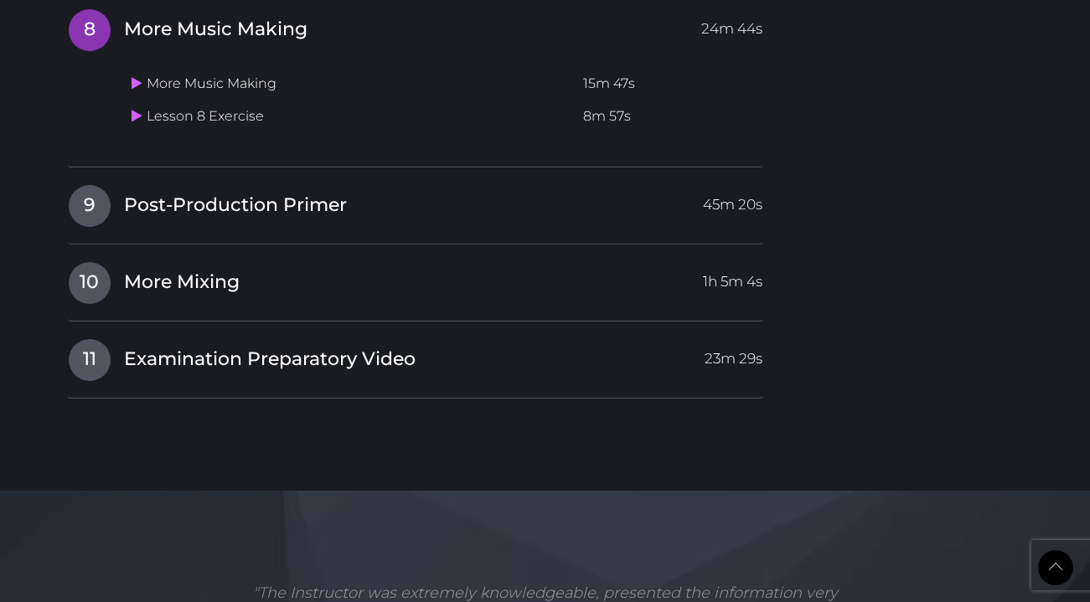
click at [129, 124] on td "Lesson 8 Exercise" at bounding box center [351, 116] width 452 height 33
click at [135, 121] on icon at bounding box center [136, 115] width 11 height 13
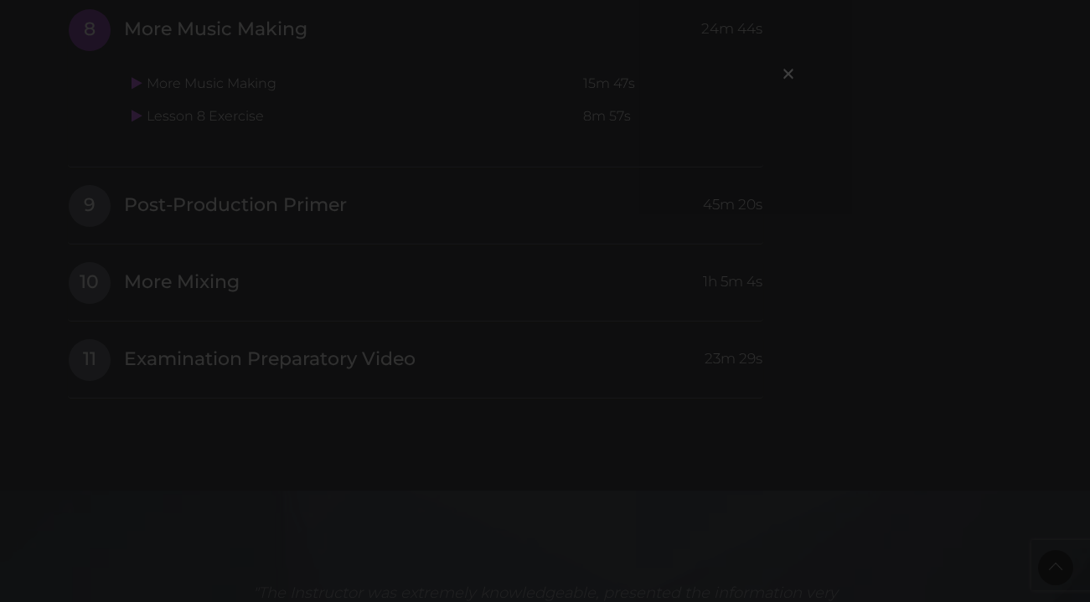
click at [214, 341] on div "×" at bounding box center [545, 301] width 1090 height 602
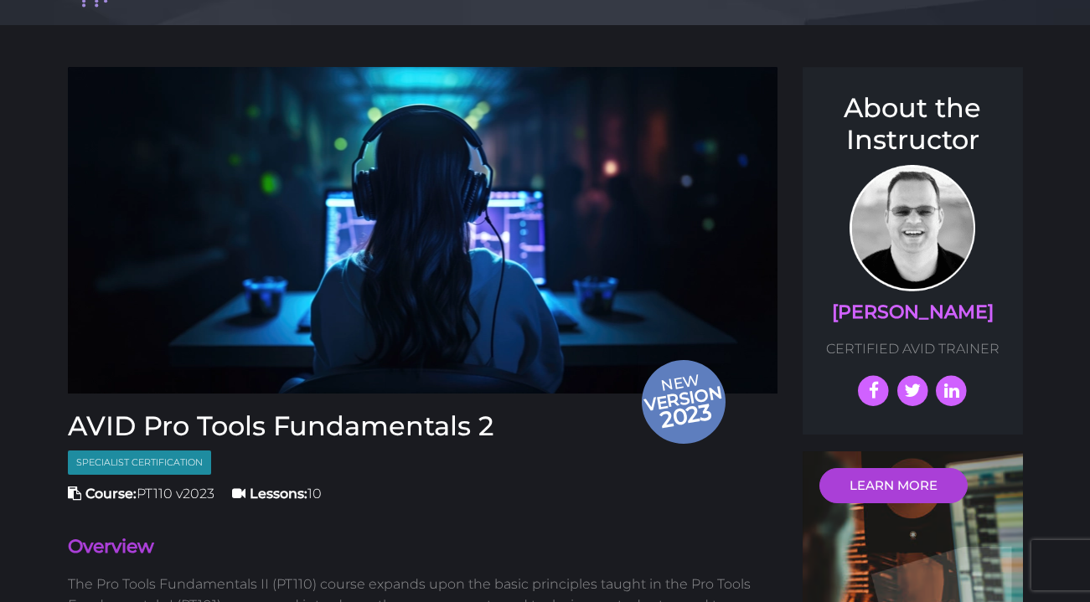
scroll to position [0, 0]
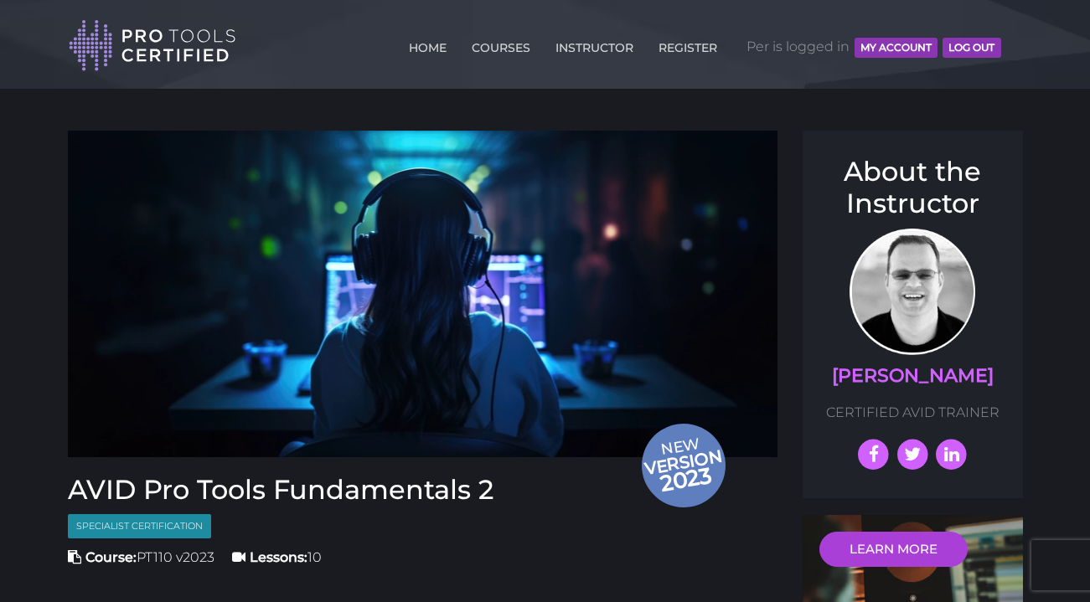
click at [872, 52] on button "MY ACCOUNT" at bounding box center [895, 48] width 83 height 20
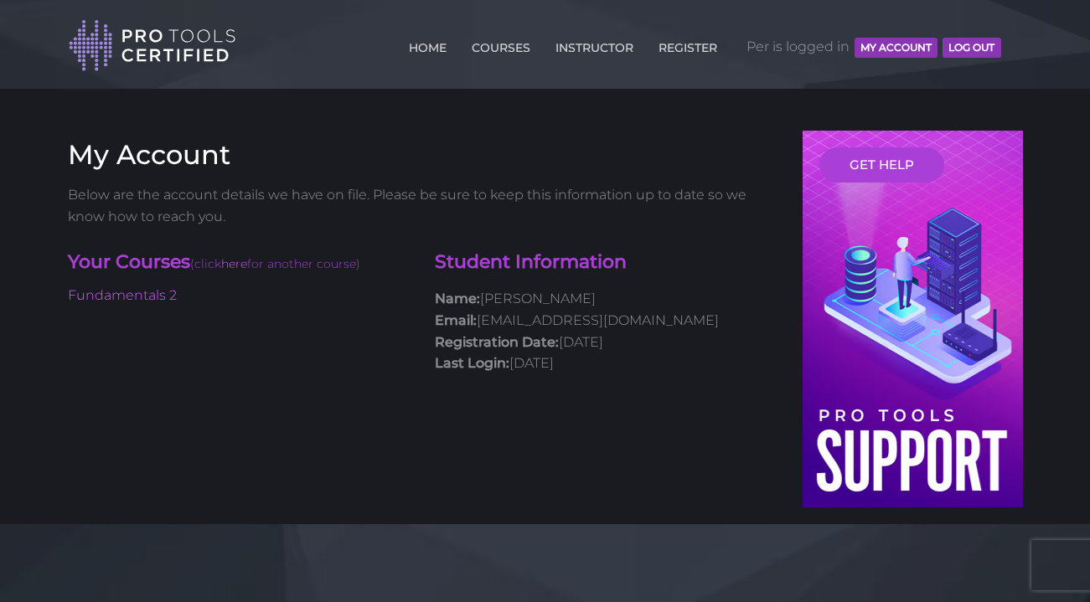
click at [874, 369] on div "GET HELP" at bounding box center [912, 319] width 220 height 377
click at [872, 159] on link "GET HELP" at bounding box center [881, 164] width 125 height 35
click at [897, 46] on button "MY ACCOUNT" at bounding box center [895, 48] width 83 height 20
click at [162, 299] on link "Fundamentals 2" at bounding box center [122, 295] width 109 height 16
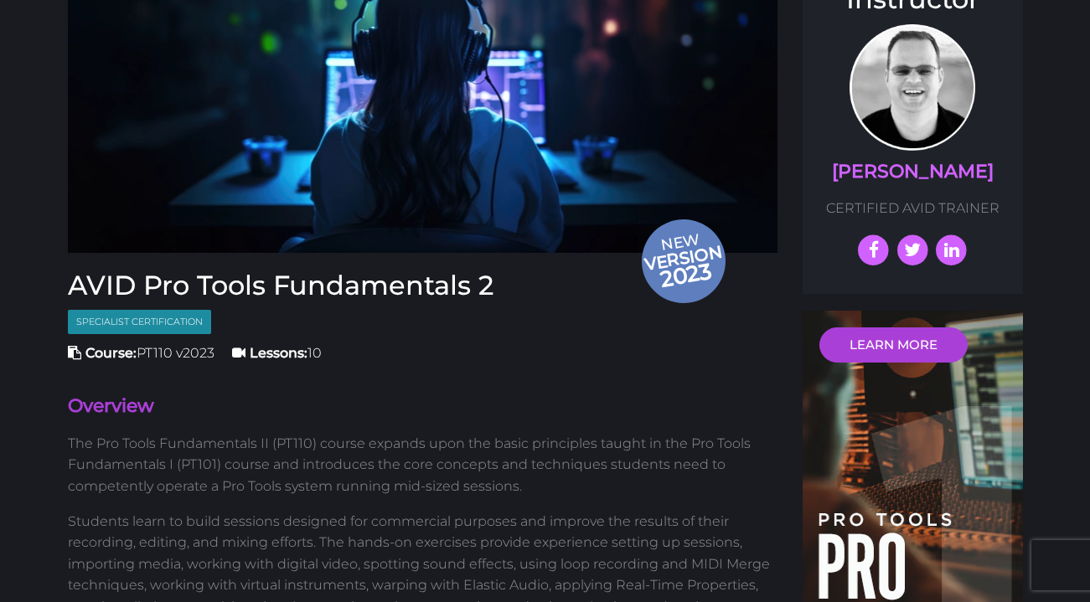
scroll to position [255, 0]
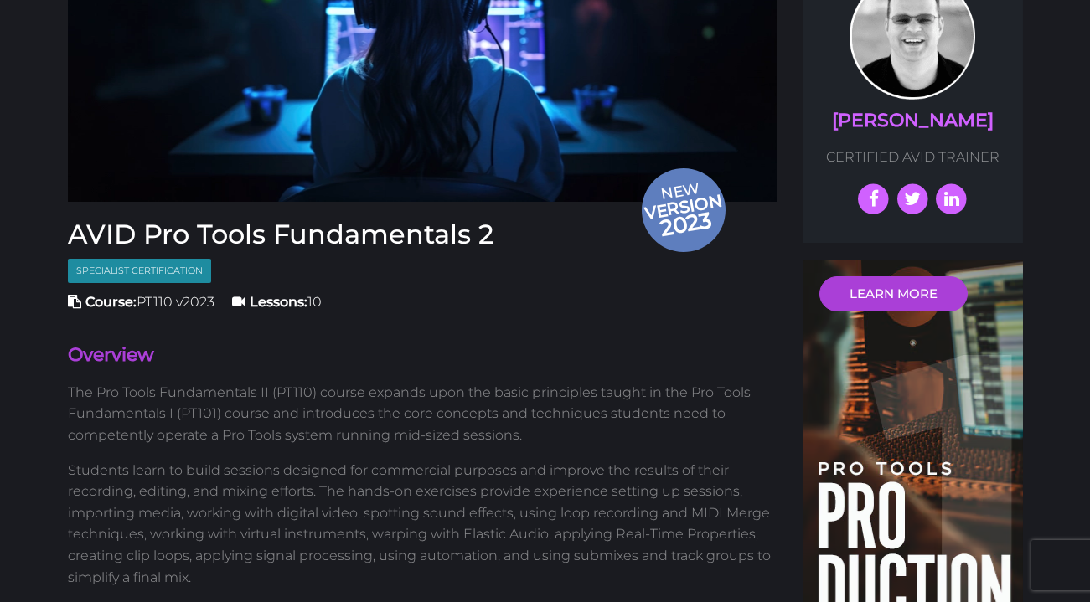
click at [147, 271] on span "Specialist Certification" at bounding box center [139, 271] width 143 height 24
click at [262, 301] on strong "Lessons:" at bounding box center [279, 302] width 58 height 16
click at [247, 301] on span "Lessons: 10" at bounding box center [277, 302] width 90 height 16
click at [243, 301] on icon at bounding box center [238, 301] width 13 height 13
click at [320, 301] on span "Lessons: 10" at bounding box center [277, 302] width 90 height 16
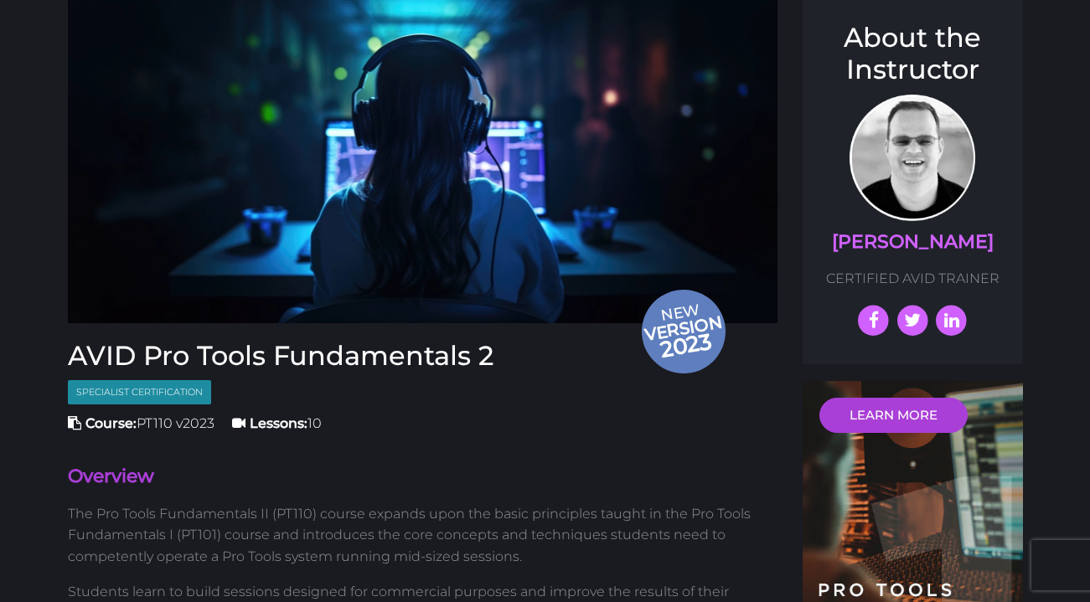
scroll to position [0, 0]
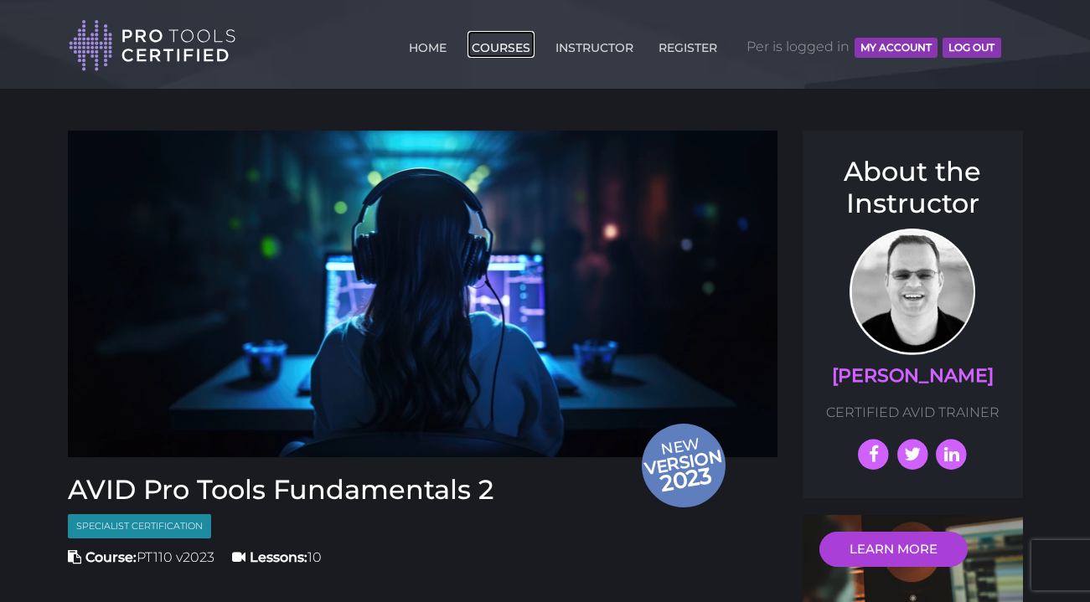
click at [491, 49] on link "COURSES" at bounding box center [500, 44] width 67 height 27
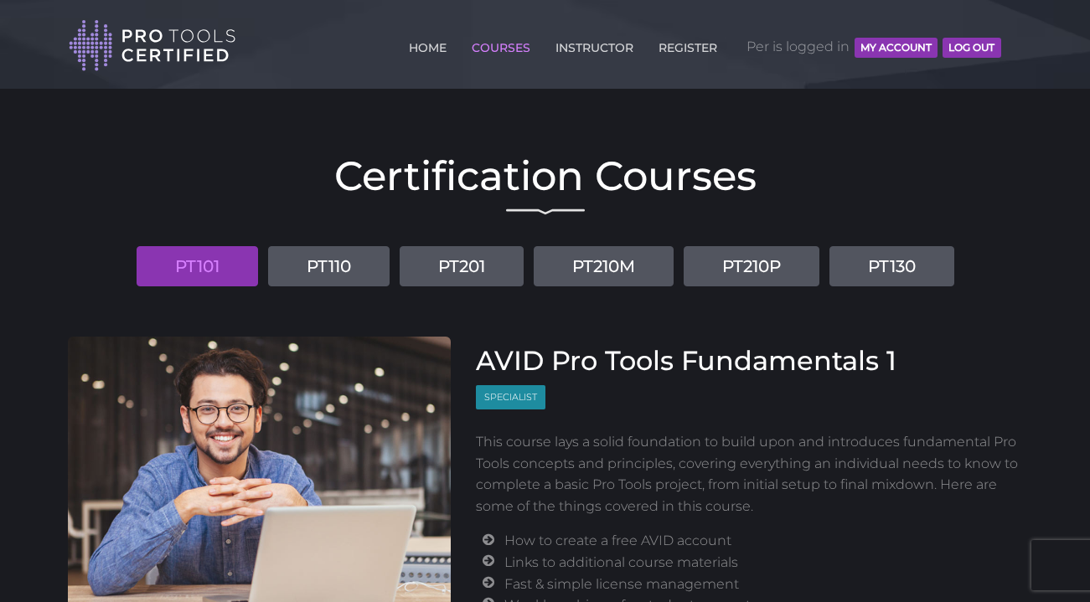
click at [621, 45] on link "INSTRUCTOR" at bounding box center [594, 44] width 86 height 27
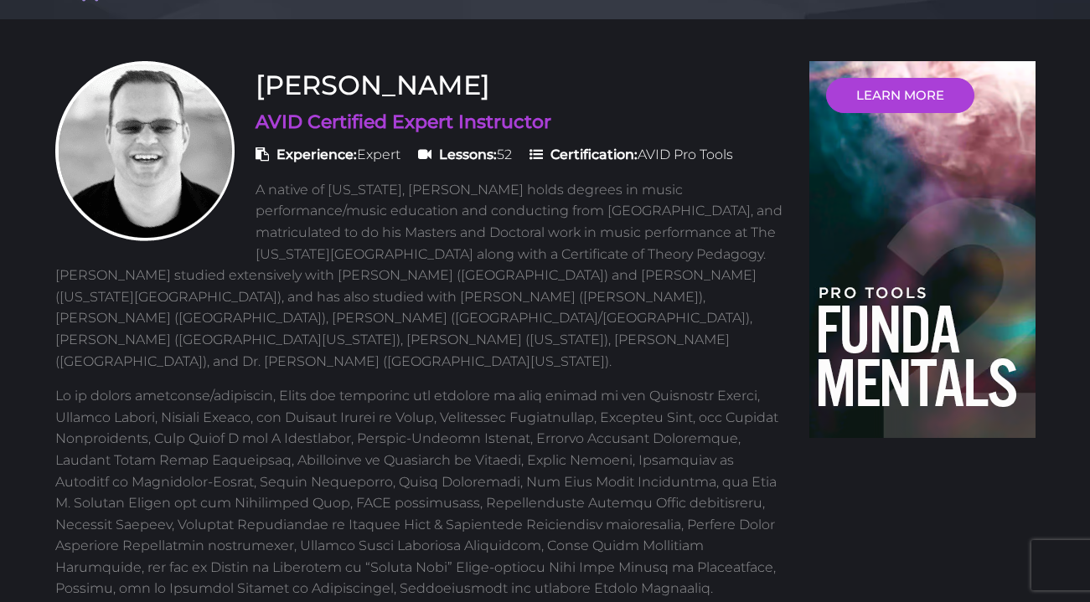
scroll to position [93, 0]
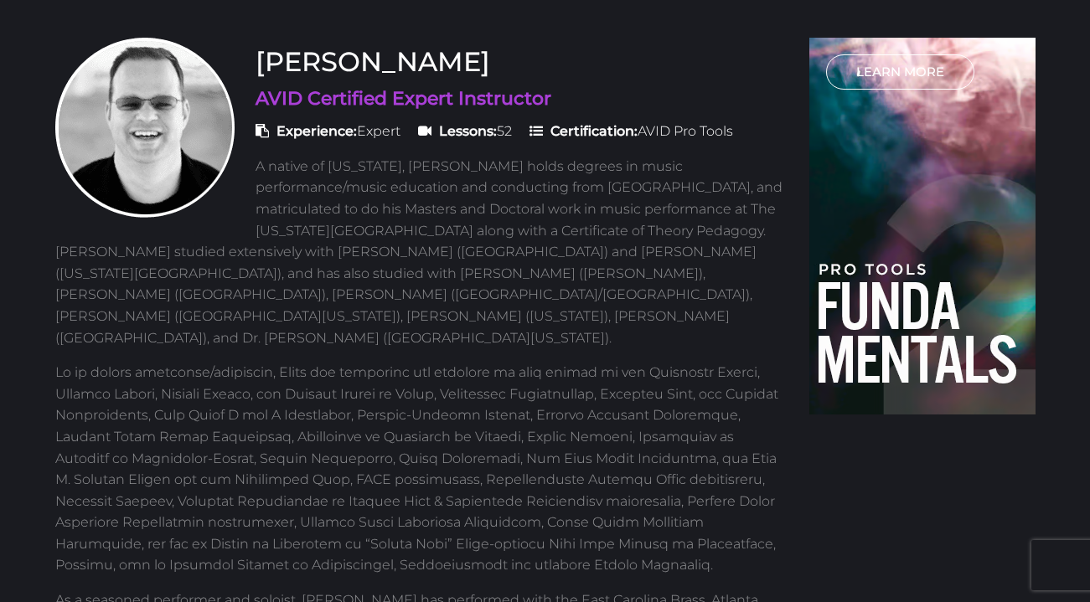
click at [933, 80] on link "LEARN MORE" at bounding box center [900, 71] width 148 height 35
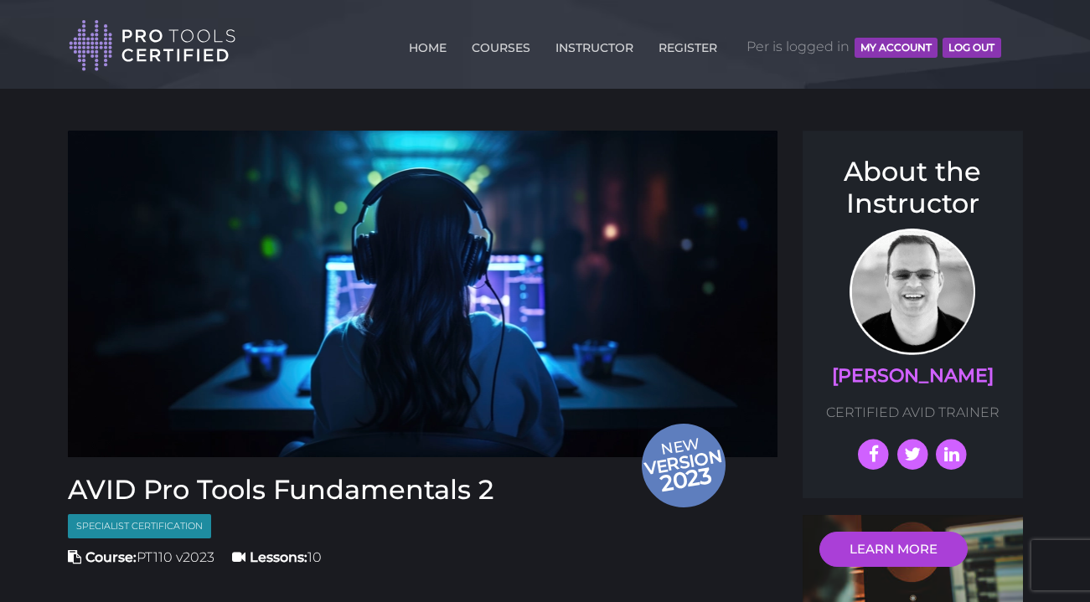
click at [870, 50] on button "MY ACCOUNT" at bounding box center [895, 48] width 83 height 20
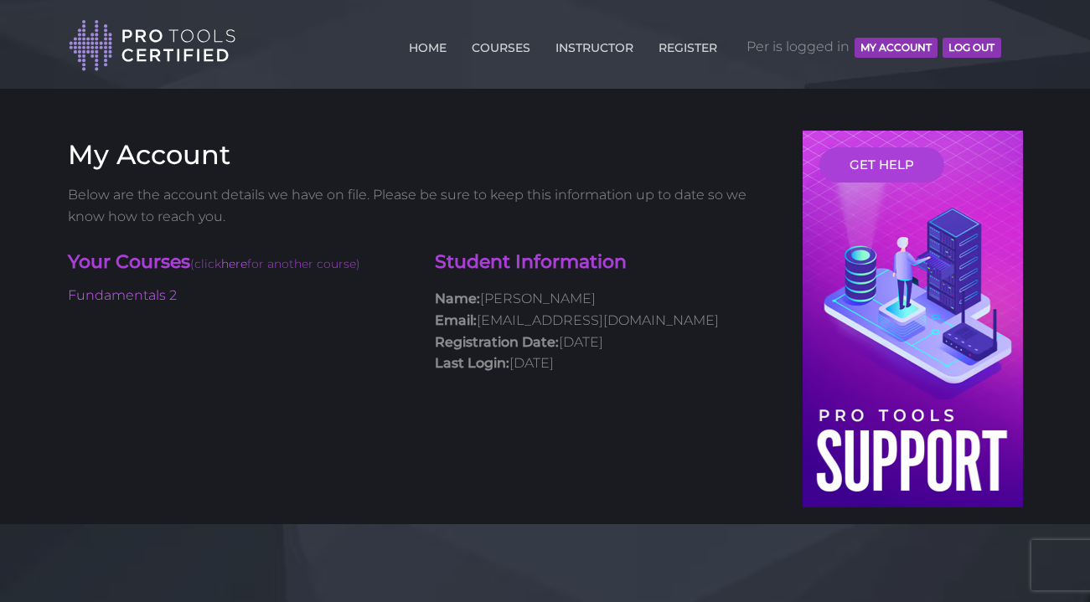
click at [137, 305] on li "Fundamentals 2" at bounding box center [239, 296] width 343 height 22
click at [148, 299] on link "Fundamentals 2" at bounding box center [122, 295] width 109 height 16
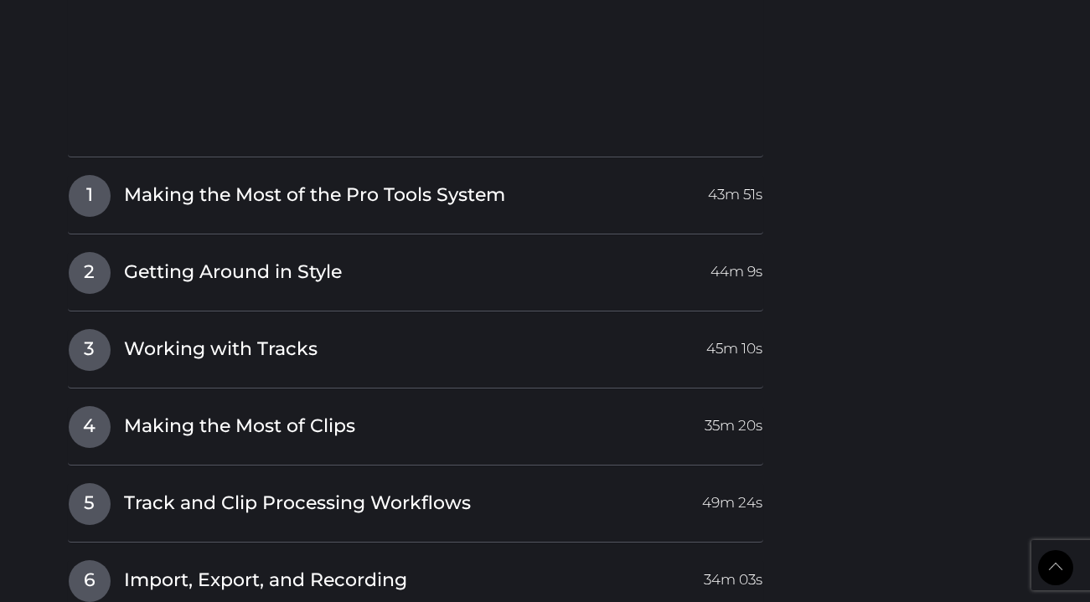
scroll to position [2082, 0]
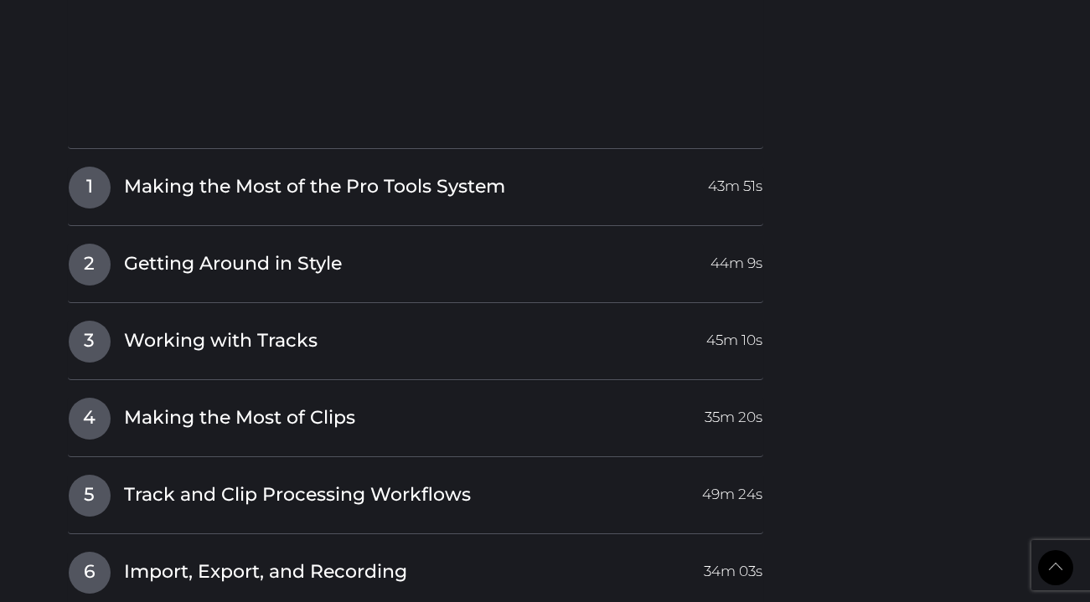
click at [586, 164] on div "I Introduction Video 31:17 Min 1 Making the Most of the Pro Tools System 43m 51…" at bounding box center [416, 362] width 696 height 1269
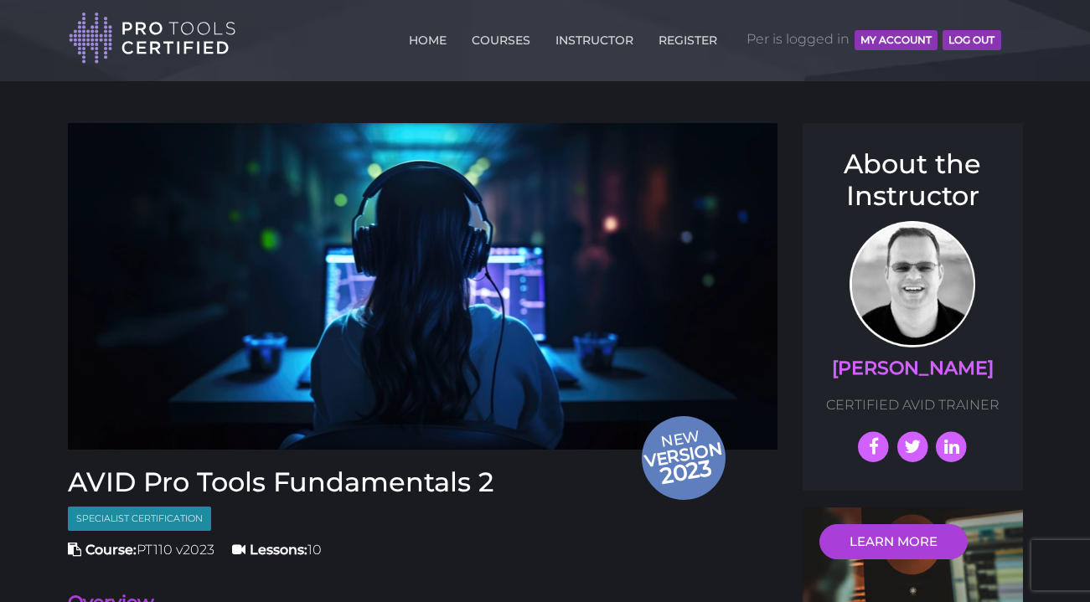
scroll to position [0, 0]
